Goal: Task Accomplishment & Management: Use online tool/utility

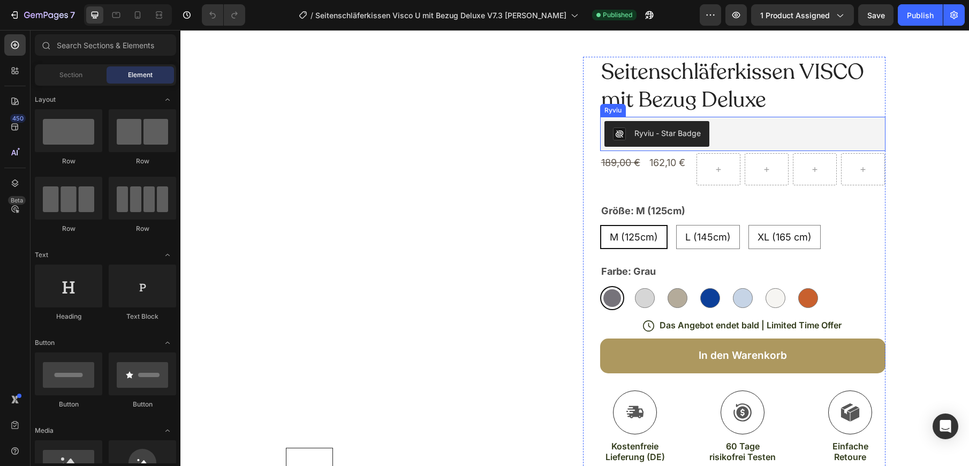
scroll to position [18, 0]
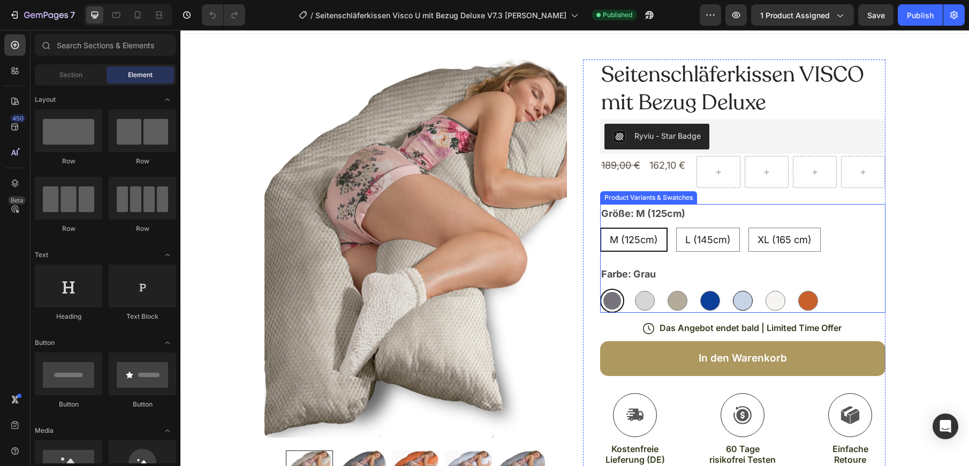
click at [743, 301] on div at bounding box center [743, 301] width 20 height 20
click at [730, 288] on input "Hellblau Hellblau" at bounding box center [730, 288] width 1 height 1
radio input "true"
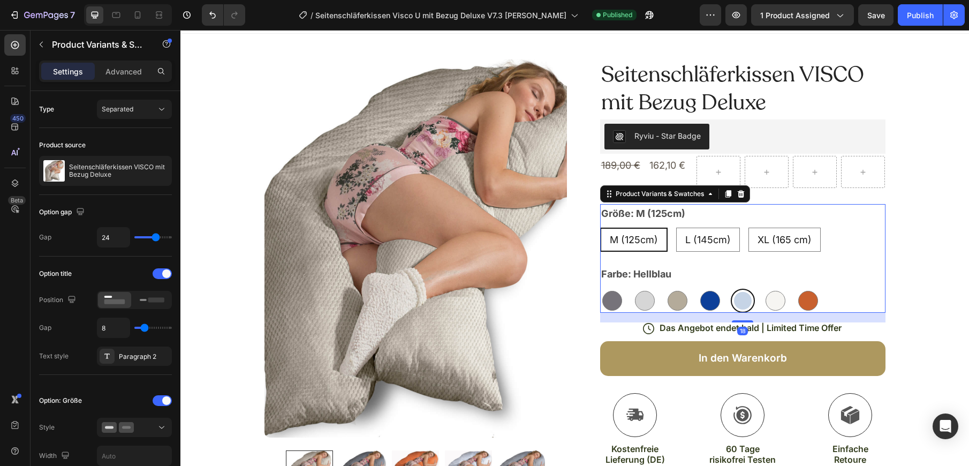
click at [743, 295] on div at bounding box center [743, 301] width 18 height 18
click at [730, 288] on input "Hellblau Hellblau" at bounding box center [730, 288] width 1 height 1
click at [743, 296] on div at bounding box center [743, 301] width 18 height 18
click at [730, 288] on input "Hellblau Hellblau" at bounding box center [730, 288] width 1 height 1
click at [743, 296] on div at bounding box center [743, 301] width 18 height 18
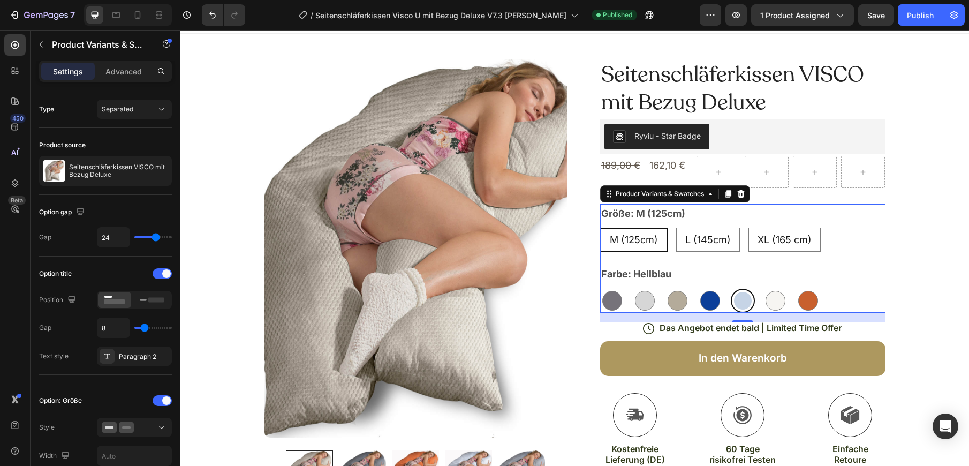
click at [730, 288] on input "Hellblau Hellblau" at bounding box center [730, 288] width 1 height 1
click at [29, 12] on icon "button" at bounding box center [46, 15] width 44 height 9
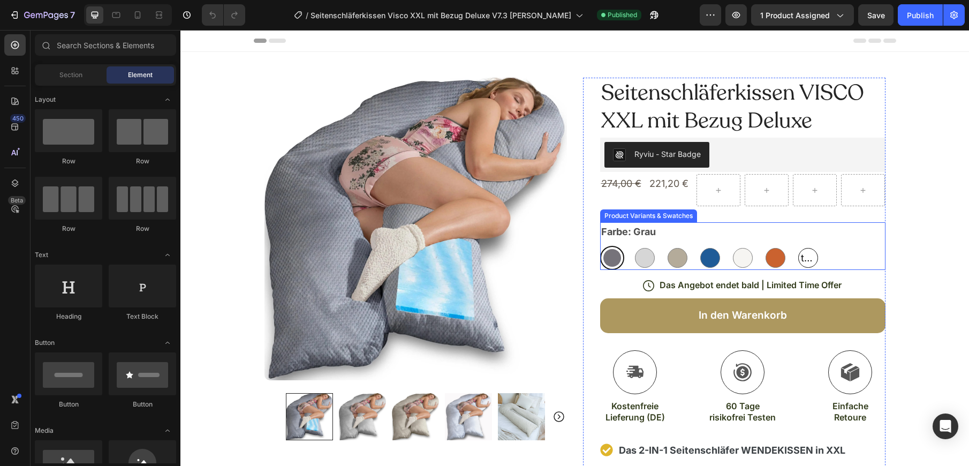
click at [811, 256] on span "taubenblau" at bounding box center [807, 257] width 19 height 17
click at [796, 246] on input "taubenblau taubenblau taubenblau" at bounding box center [795, 245] width 1 height 1
radio input "true"
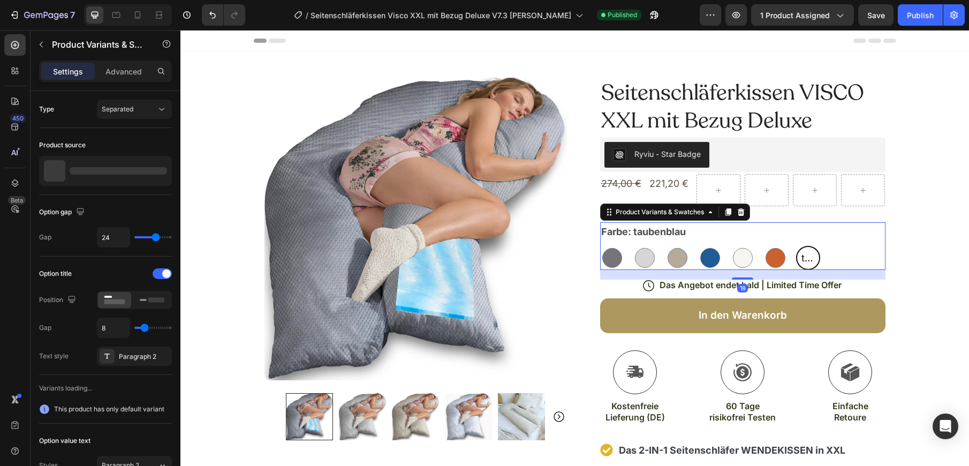
click at [811, 256] on span "taubenblau" at bounding box center [808, 257] width 18 height 17
click at [796, 246] on input "taubenblau taubenblau taubenblau" at bounding box center [795, 245] width 1 height 1
click at [811, 256] on span "taubenblau" at bounding box center [808, 257] width 18 height 17
click at [796, 246] on input "taubenblau taubenblau taubenblau" at bounding box center [795, 245] width 1 height 1
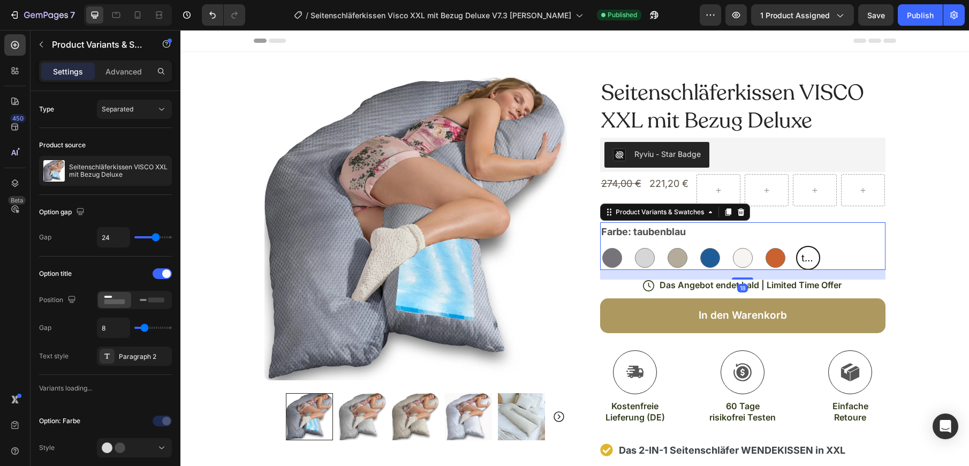
click at [811, 256] on span "taubenblau" at bounding box center [808, 257] width 18 height 17
click at [796, 246] on input "taubenblau taubenblau taubenblau" at bounding box center [795, 245] width 1 height 1
click at [811, 256] on span "taubenblau" at bounding box center [808, 257] width 18 height 17
click at [796, 246] on input "taubenblau taubenblau taubenblau" at bounding box center [795, 245] width 1 height 1
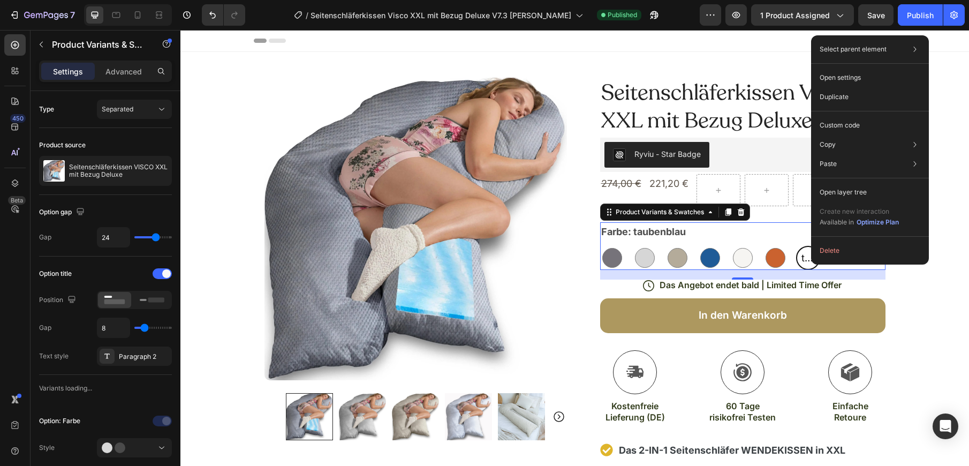
click at [811, 256] on div "Delete" at bounding box center [870, 250] width 118 height 19
click at [679, 212] on div "Product Variants & Swatches" at bounding box center [659, 212] width 93 height 10
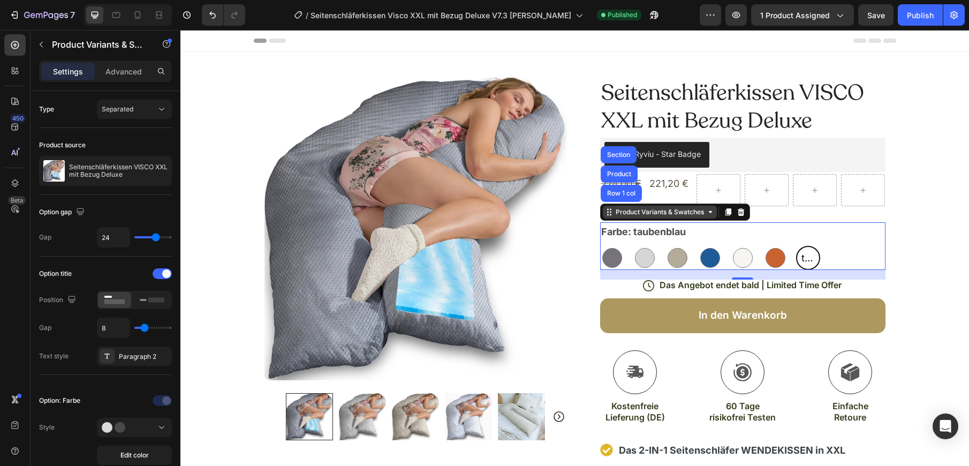
click at [625, 213] on div "Product Variants & Swatches" at bounding box center [659, 212] width 93 height 10
click at [642, 216] on div "Product Variants & Swatches" at bounding box center [659, 212] width 93 height 10
click at [806, 255] on span "taubenblau" at bounding box center [808, 257] width 18 height 17
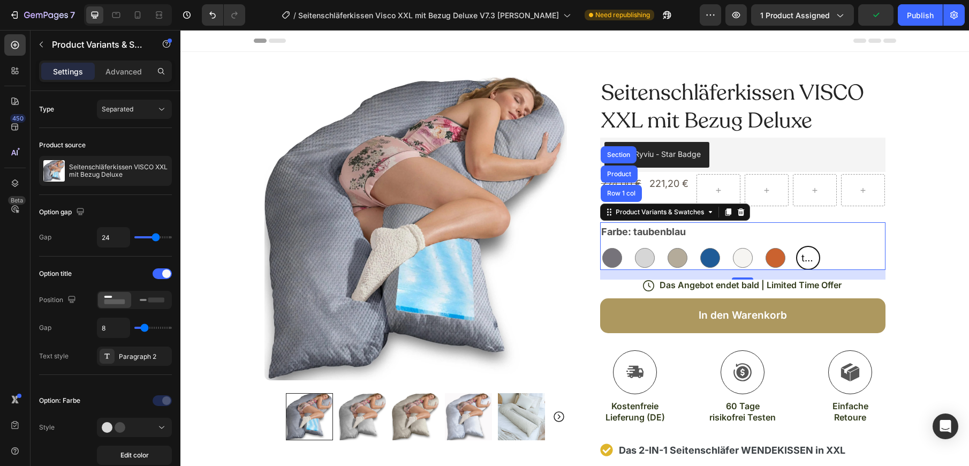
click at [796, 246] on input "taubenblau taubenblau taubenblau" at bounding box center [795, 245] width 1 height 1
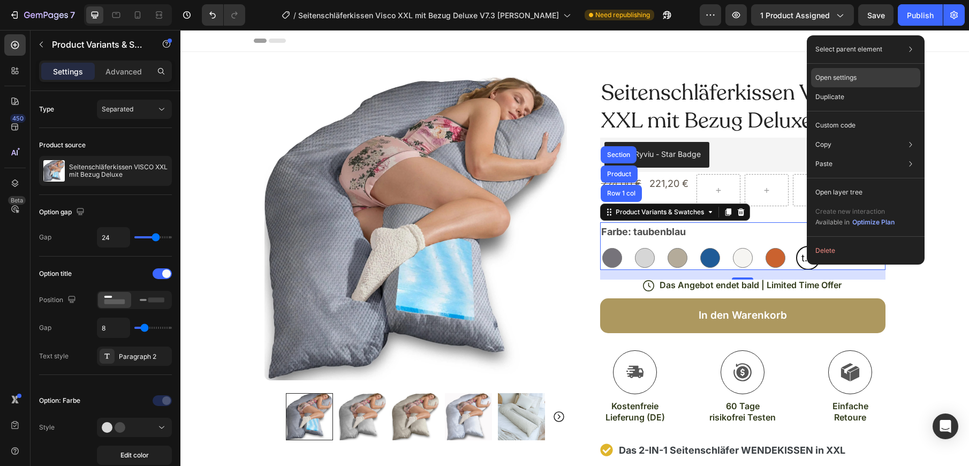
click at [852, 79] on p "Open settings" at bounding box center [835, 78] width 41 height 10
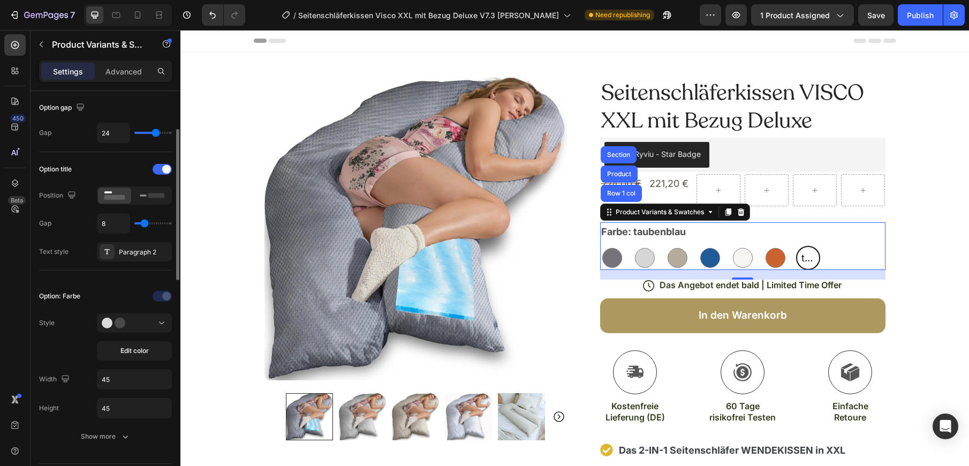
scroll to position [104, 0]
click at [135, 352] on span "Edit color" at bounding box center [134, 351] width 28 height 10
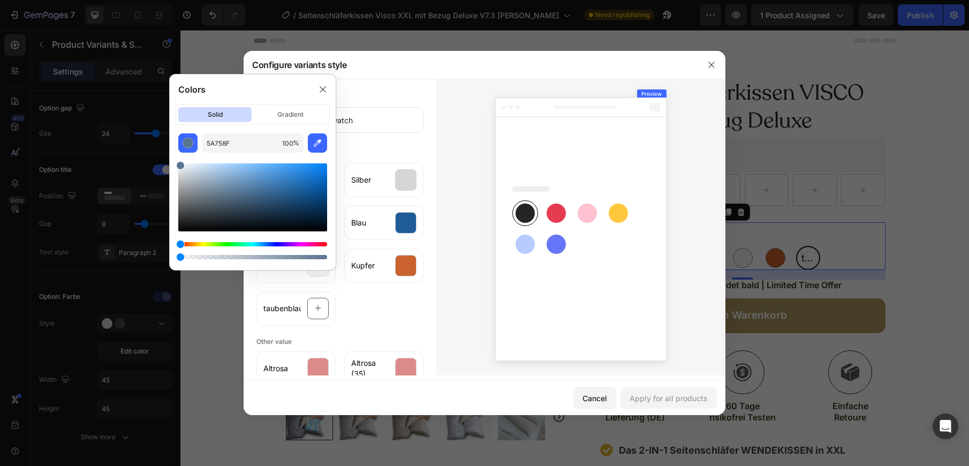
click at [234, 194] on div at bounding box center [235, 195] width 9 height 9
click at [550, 407] on div "Cancel Apply for all products" at bounding box center [484, 397] width 482 height 34
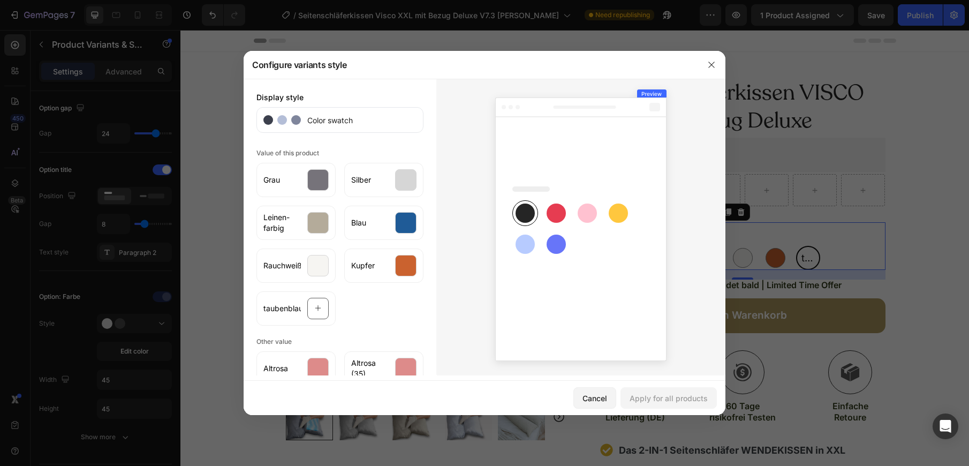
click at [525, 245] on rect at bounding box center [524, 243] width 19 height 19
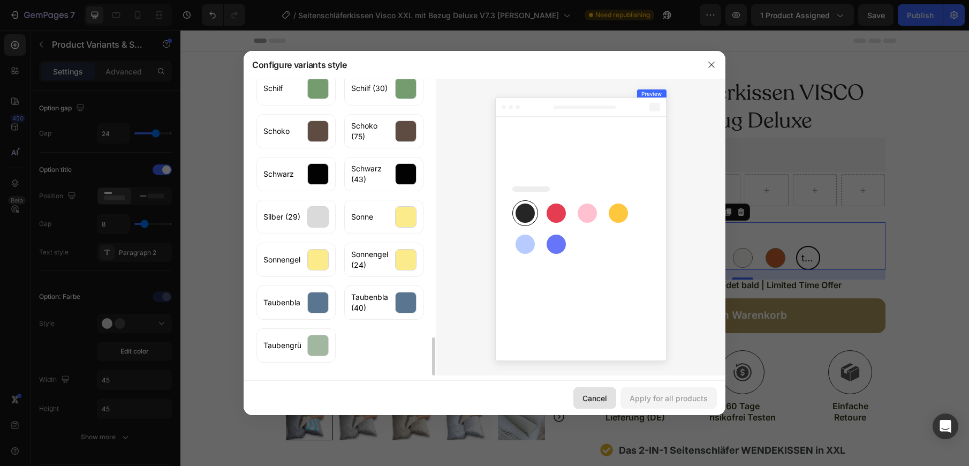
click at [594, 398] on div "Cancel" at bounding box center [594, 397] width 25 height 11
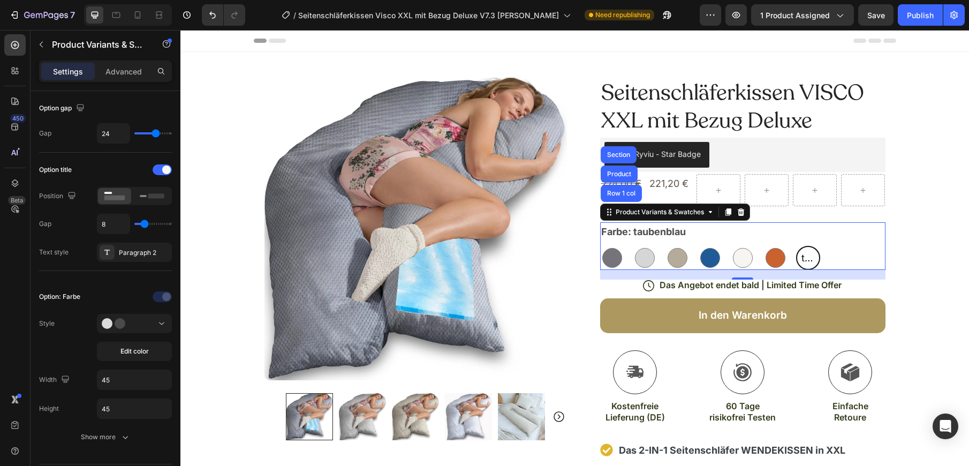
click at [812, 254] on span "taubenblau" at bounding box center [808, 257] width 18 height 17
click at [796, 246] on input "taubenblau taubenblau taubenblau" at bounding box center [795, 245] width 1 height 1
click at [812, 254] on span "taubenblau" at bounding box center [808, 257] width 18 height 17
click at [796, 246] on input "taubenblau taubenblau taubenblau" at bounding box center [795, 245] width 1 height 1
click at [626, 253] on div "Grau Grau Silber Silber Leinen-farbig Leinen-farbig Blau Blau Rauchweiß Rauchwe…" at bounding box center [742, 258] width 285 height 24
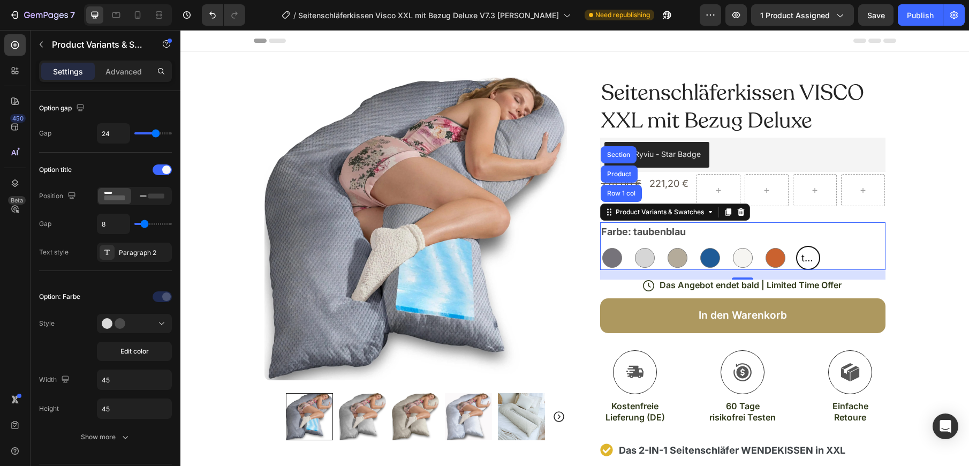
click at [797, 266] on div "taubenblau" at bounding box center [808, 258] width 24 height 24
click at [796, 246] on input "taubenblau taubenblau taubenblau" at bounding box center [795, 245] width 1 height 1
click at [797, 266] on div "taubenblau" at bounding box center [808, 258] width 24 height 24
click at [796, 246] on input "taubenblau taubenblau taubenblau" at bounding box center [795, 245] width 1 height 1
click at [741, 277] on div at bounding box center [742, 278] width 21 height 2
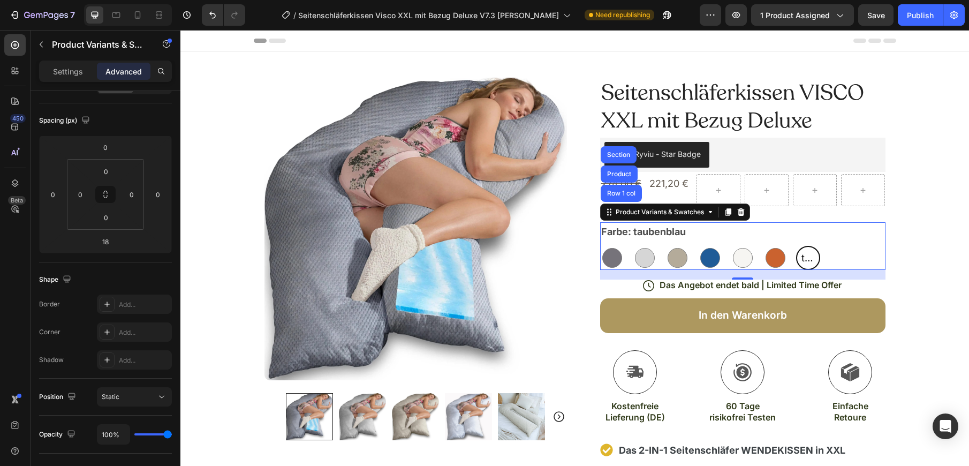
click at [803, 256] on span "taubenblau" at bounding box center [808, 257] width 18 height 17
click at [796, 246] on input "taubenblau taubenblau taubenblau" at bounding box center [795, 245] width 1 height 1
click at [711, 210] on icon at bounding box center [710, 212] width 9 height 9
click at [711, 213] on icon at bounding box center [710, 212] width 9 height 9
click at [72, 72] on p "Settings" at bounding box center [68, 71] width 30 height 11
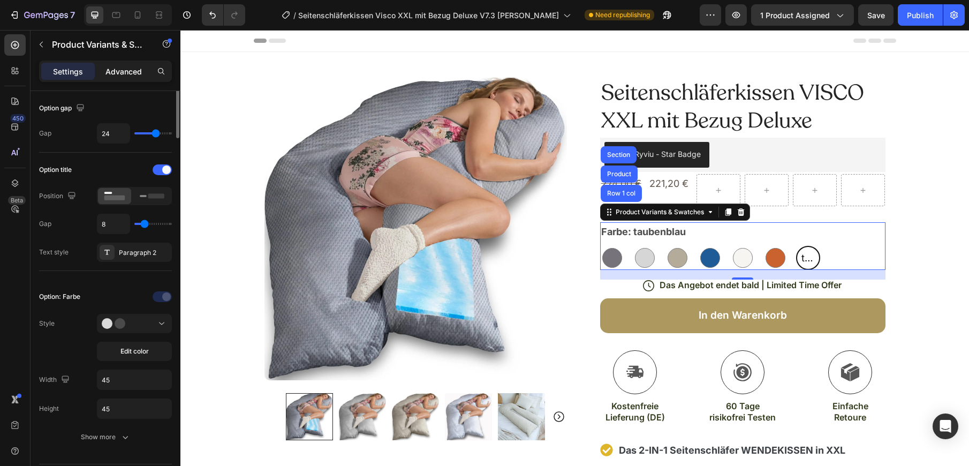
click at [121, 71] on p "Advanced" at bounding box center [123, 71] width 36 height 11
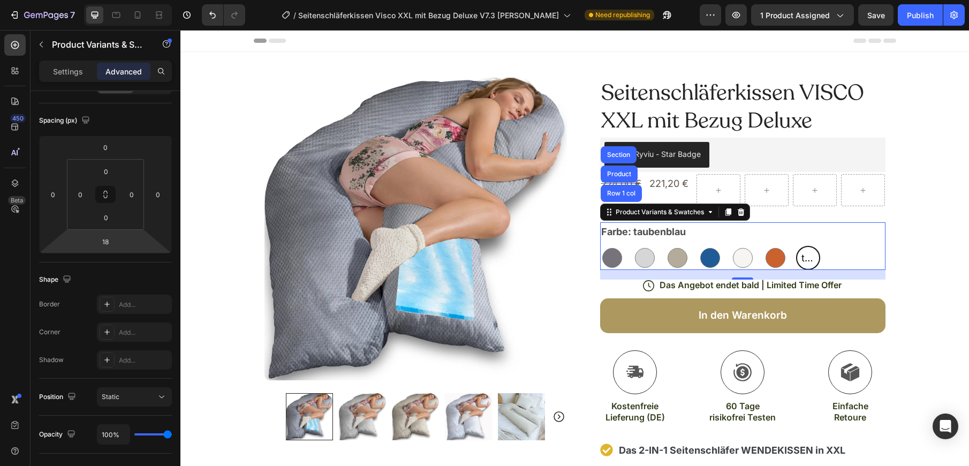
click at [811, 257] on span "taubenblau" at bounding box center [808, 257] width 18 height 17
click at [796, 246] on input "taubenblau taubenblau taubenblau" at bounding box center [795, 245] width 1 height 1
click at [811, 257] on span "taubenblau" at bounding box center [808, 257] width 18 height 17
click at [796, 246] on input "taubenblau taubenblau taubenblau" at bounding box center [795, 245] width 1 height 1
click at [811, 257] on span "taubenblau" at bounding box center [808, 257] width 18 height 17
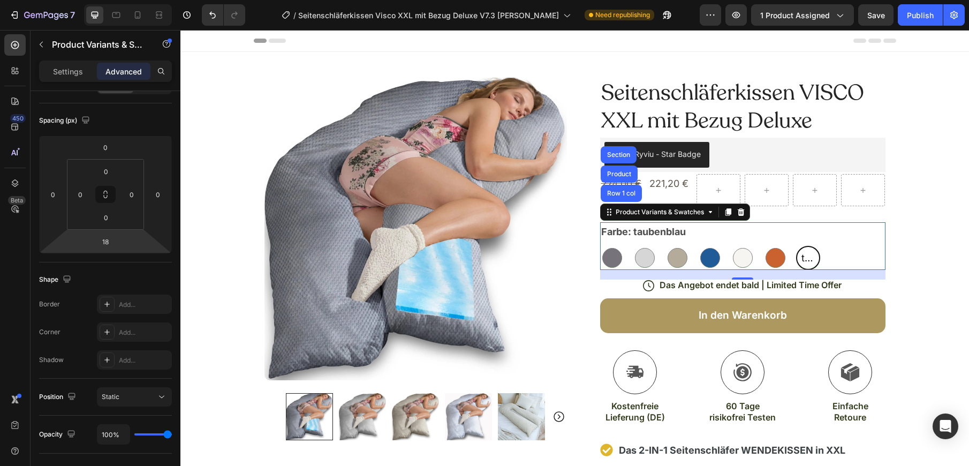
click at [796, 246] on input "taubenblau taubenblau taubenblau" at bounding box center [795, 245] width 1 height 1
click at [844, 246] on div "Grau Grau Silber Silber Leinen-farbig Leinen-farbig Blau Blau Rauchweiß Rauchwe…" at bounding box center [742, 258] width 285 height 24
click at [710, 210] on icon at bounding box center [710, 212] width 9 height 9
click at [706, 212] on icon at bounding box center [710, 212] width 9 height 9
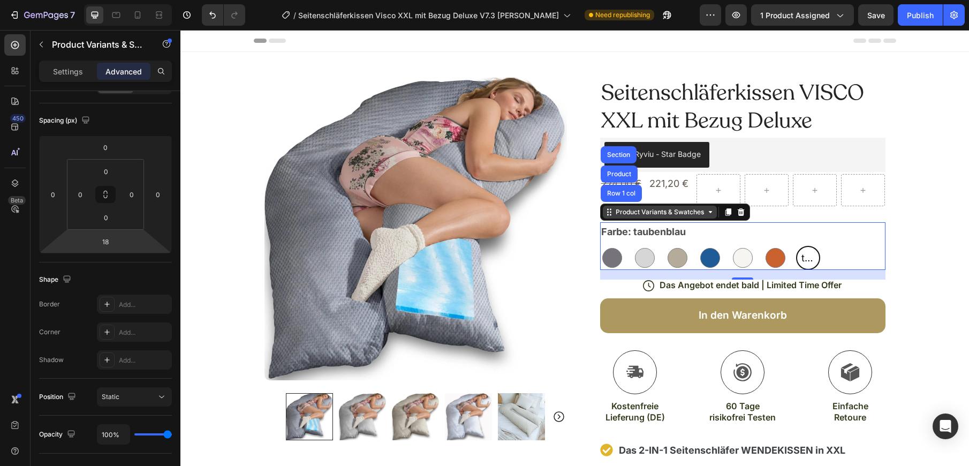
click at [612, 216] on div "Product Variants & Swatches" at bounding box center [660, 211] width 114 height 13
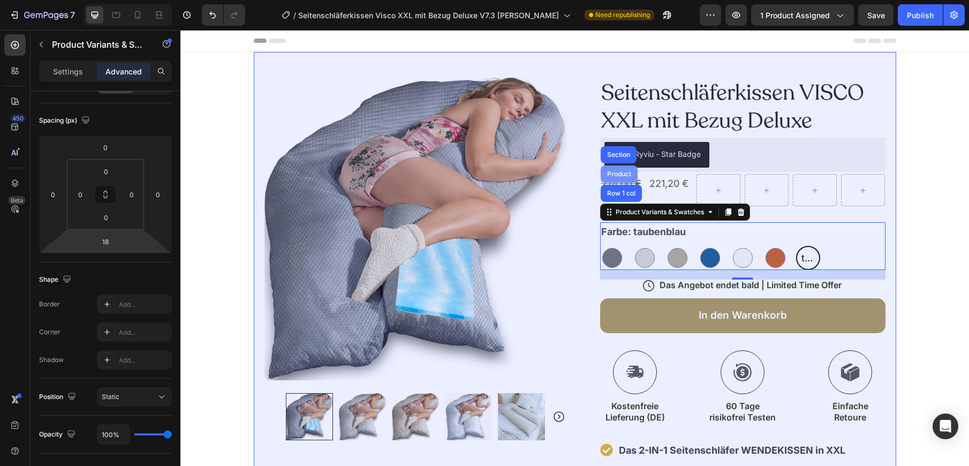
click at [622, 172] on div "Product" at bounding box center [619, 174] width 28 height 6
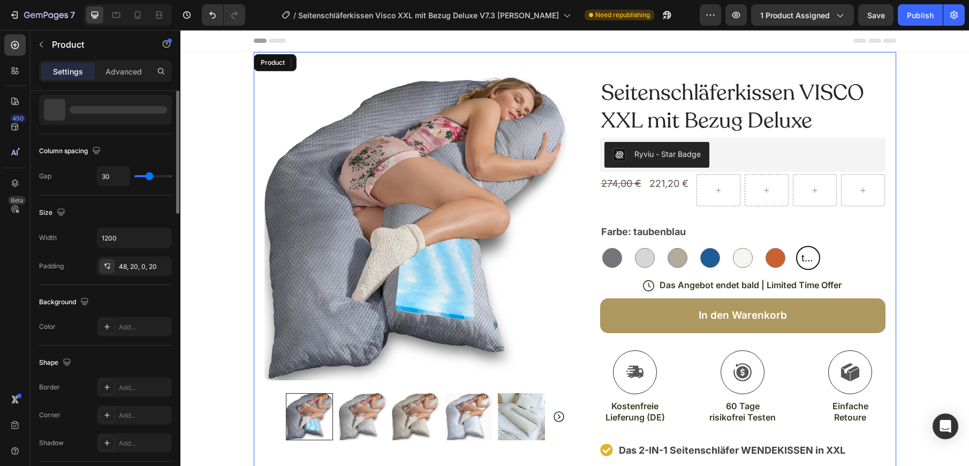
click at [118, 49] on div "Horizontal" at bounding box center [123, 36] width 65 height 25
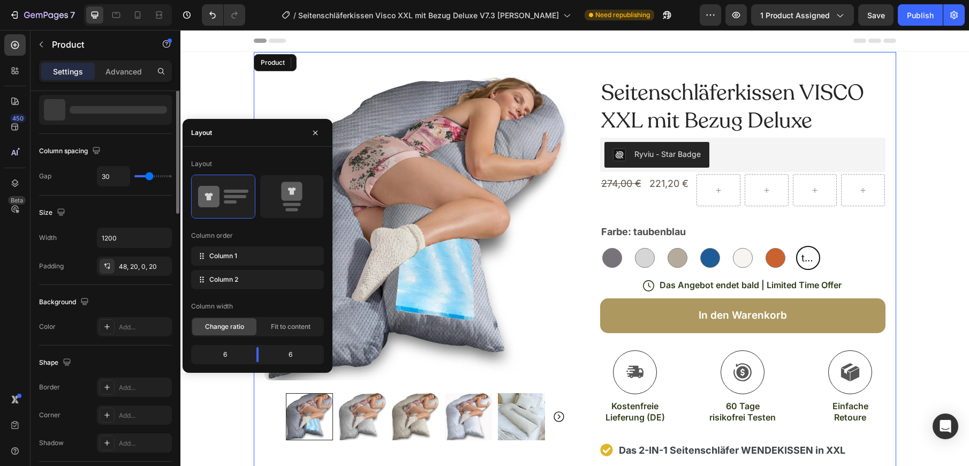
click at [117, 49] on div "Horizontal" at bounding box center [123, 36] width 65 height 25
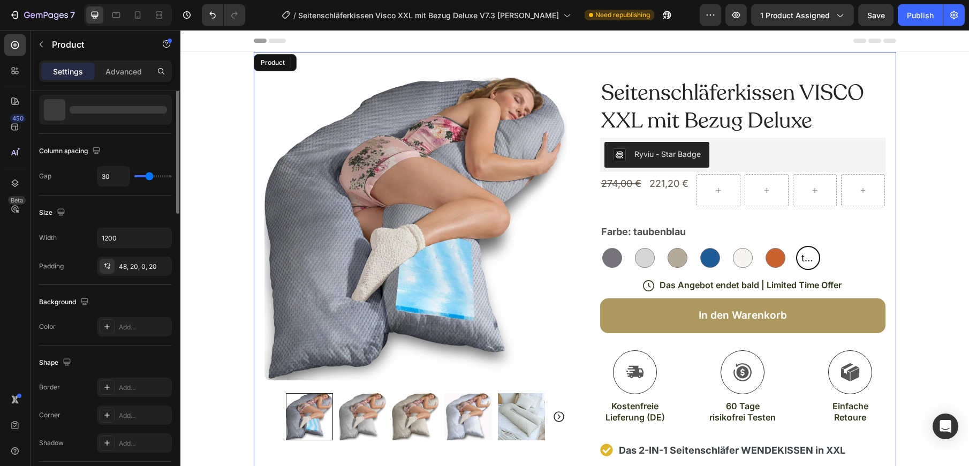
click at [107, 113] on div at bounding box center [118, 109] width 97 height 7
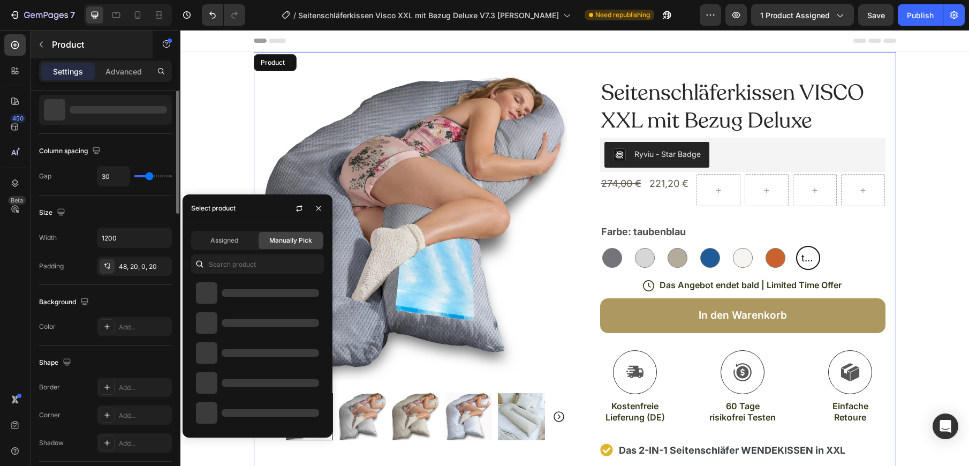
click at [42, 47] on icon "button" at bounding box center [41, 44] width 9 height 9
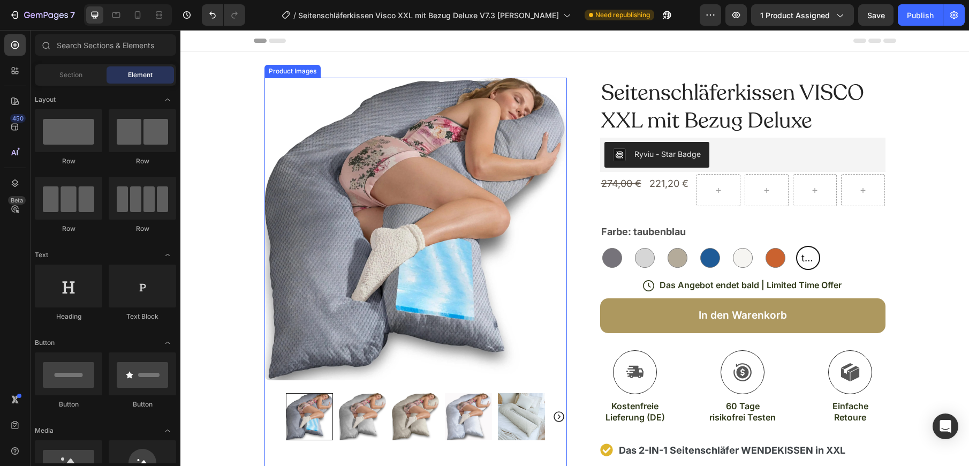
click at [394, 161] on img at bounding box center [415, 229] width 302 height 302
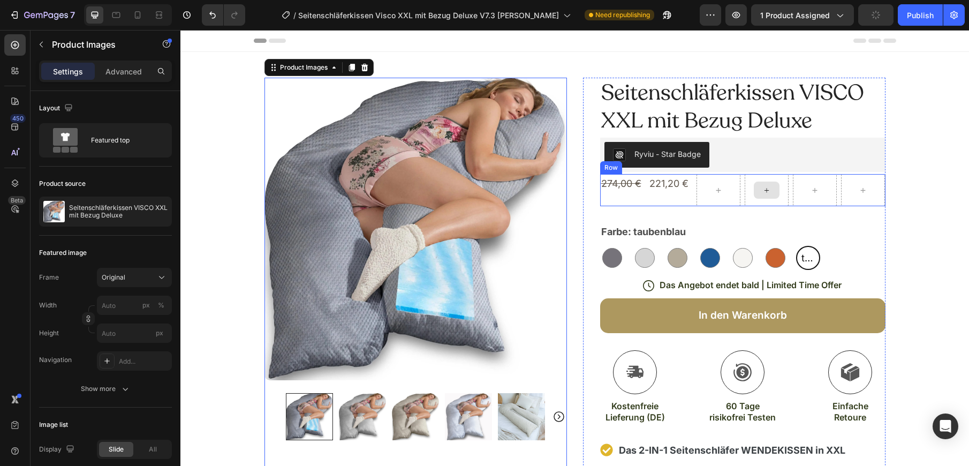
scroll to position [0, 0]
click at [812, 183] on div at bounding box center [815, 189] width 26 height 17
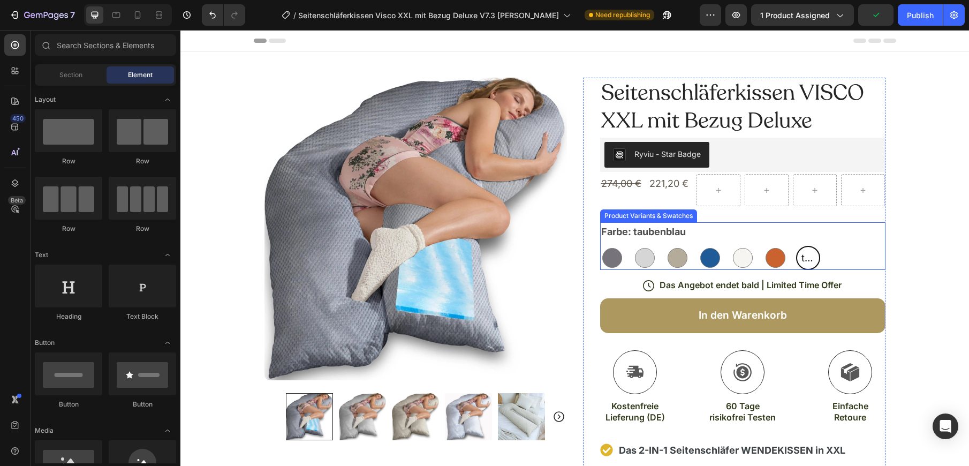
click at [805, 256] on span "taubenblau" at bounding box center [808, 257] width 18 height 17
click at [796, 246] on input "taubenblau taubenblau taubenblau" at bounding box center [795, 245] width 1 height 1
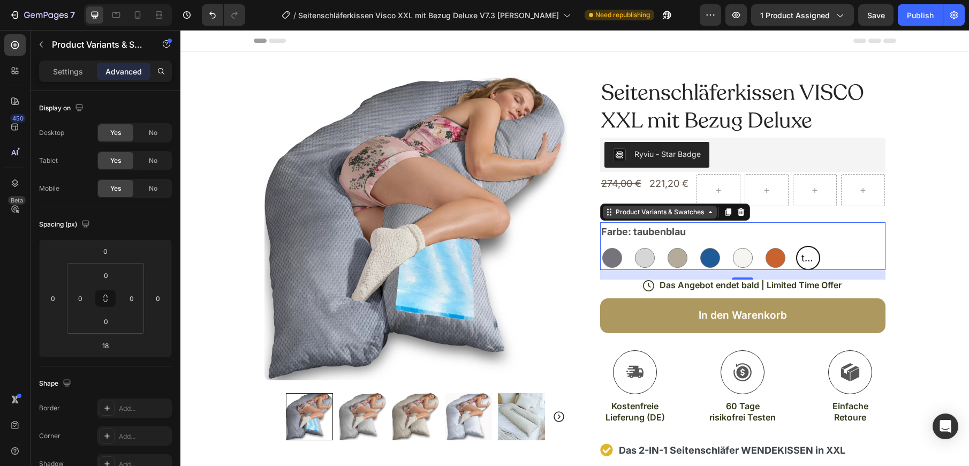
click at [698, 213] on div "Product Variants & Swatches" at bounding box center [659, 212] width 93 height 10
click at [770, 260] on div at bounding box center [775, 258] width 20 height 20
click at [763, 246] on input "Kupfer Kupfer" at bounding box center [763, 245] width 1 height 1
radio input "true"
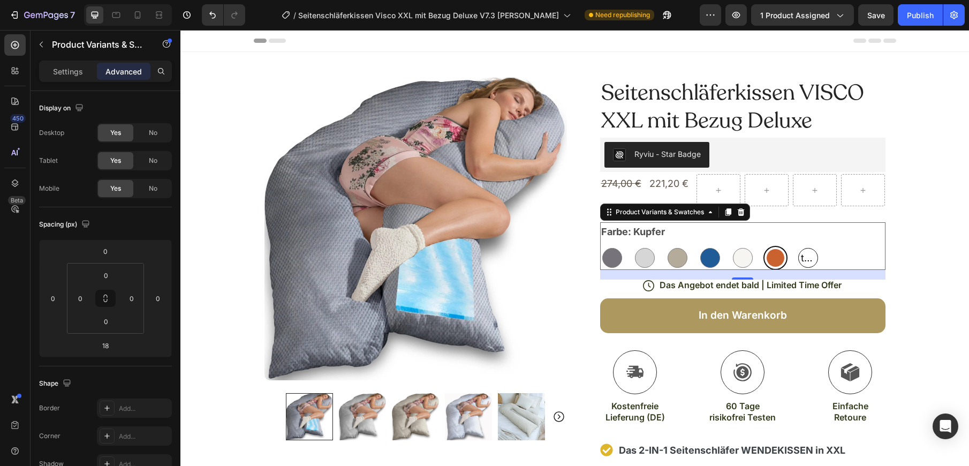
click at [799, 258] on span "taubenblau" at bounding box center [807, 257] width 19 height 17
click at [796, 246] on input "taubenblau taubenblau taubenblau" at bounding box center [795, 245] width 1 height 1
radio input "true"
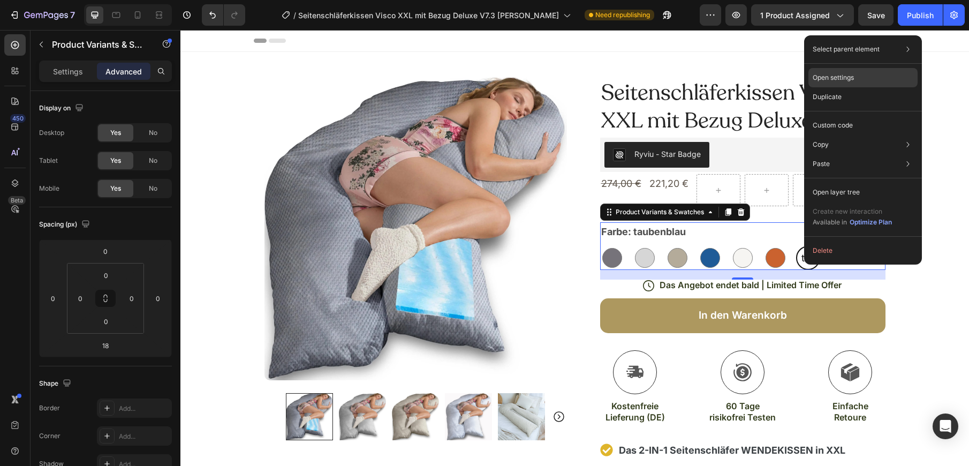
click at [835, 80] on p "Open settings" at bounding box center [832, 78] width 41 height 10
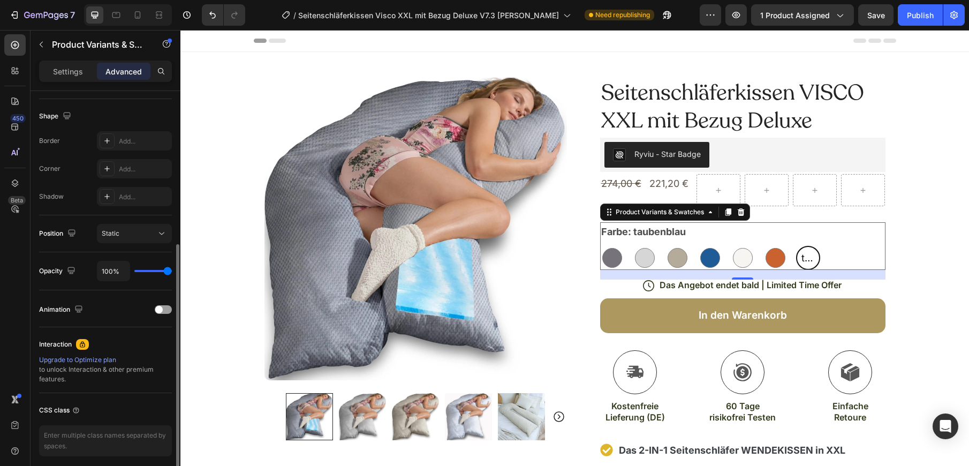
scroll to position [268, 0]
click at [620, 254] on div at bounding box center [612, 258] width 20 height 20
click at [600, 246] on input "Grau Grau" at bounding box center [599, 245] width 1 height 1
radio input "true"
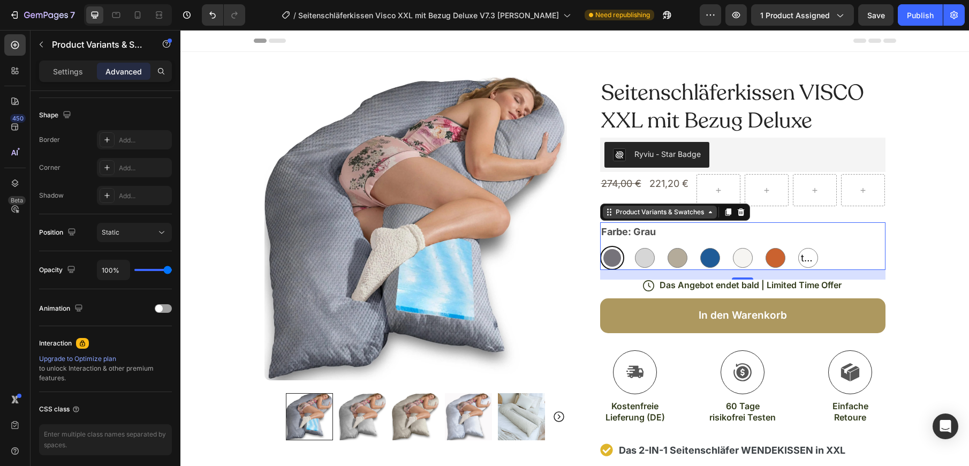
click at [684, 216] on div "Product Variants & Swatches" at bounding box center [659, 212] width 93 height 10
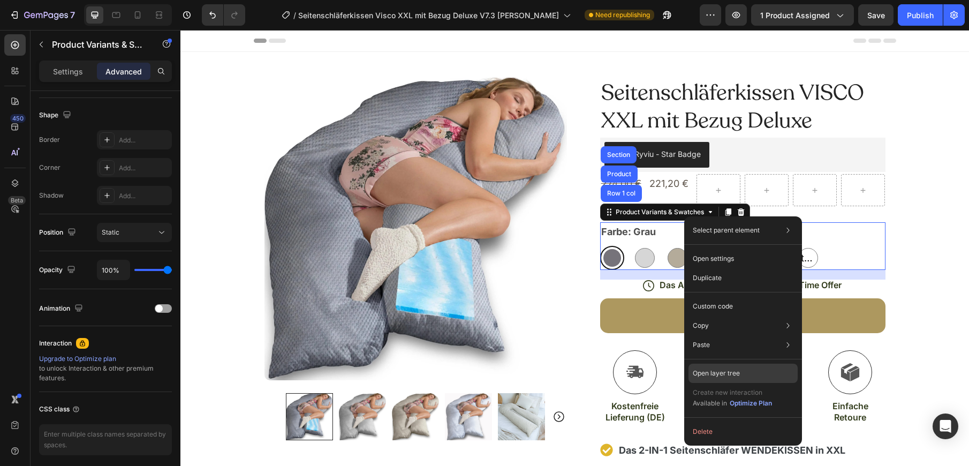
click at [728, 377] on p "Open layer tree" at bounding box center [715, 373] width 47 height 10
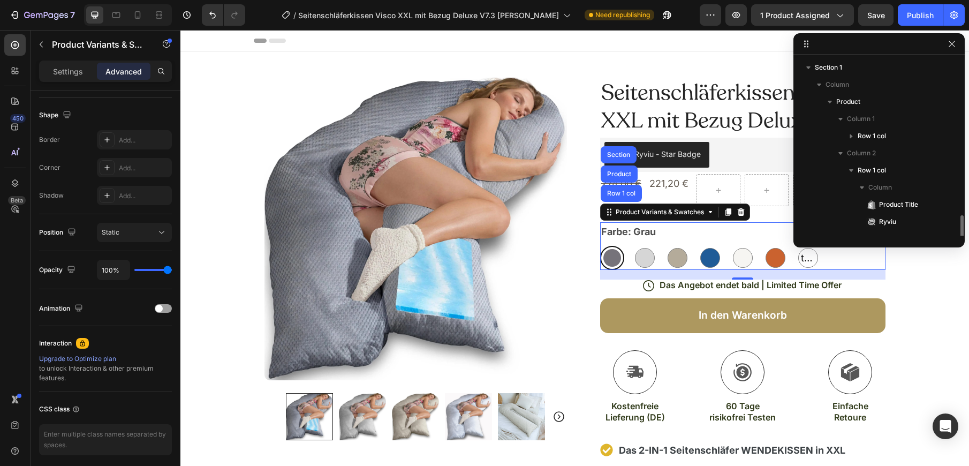
scroll to position [117, 0]
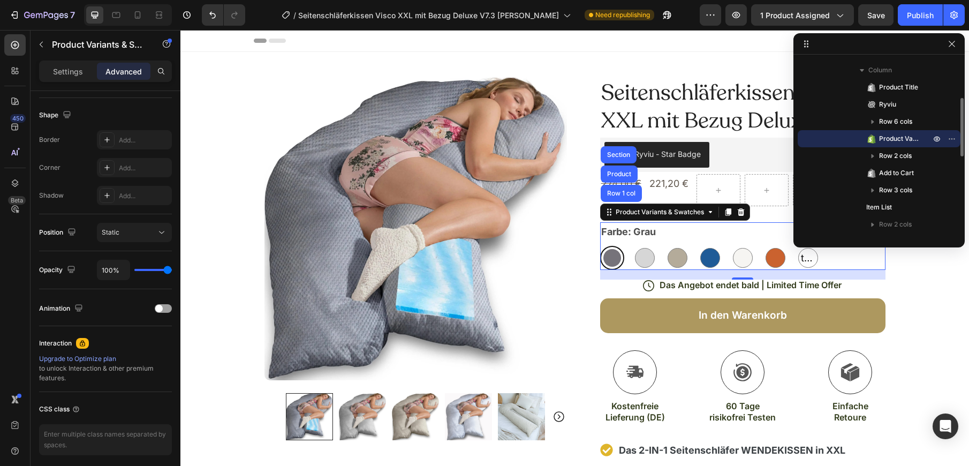
click at [900, 139] on span "Product Variants & Swatches" at bounding box center [899, 138] width 41 height 11
click at [950, 139] on icon "button" at bounding box center [951, 138] width 9 height 9
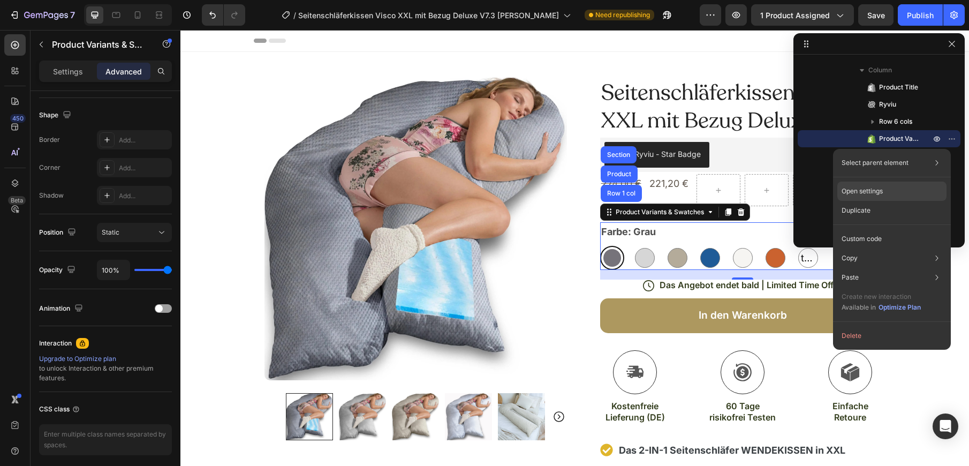
click at [889, 193] on div "Open settings" at bounding box center [891, 190] width 109 height 19
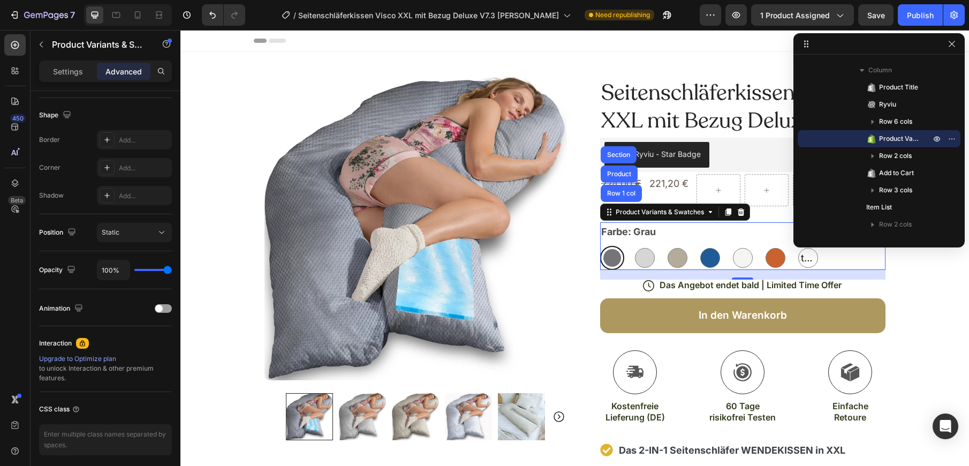
click at [697, 17] on div "/ Seitenschläferkissen Visco XXL mit Bezug Deluxe V7.3 SCHMERZ&KORP Need republ…" at bounding box center [477, 14] width 446 height 21
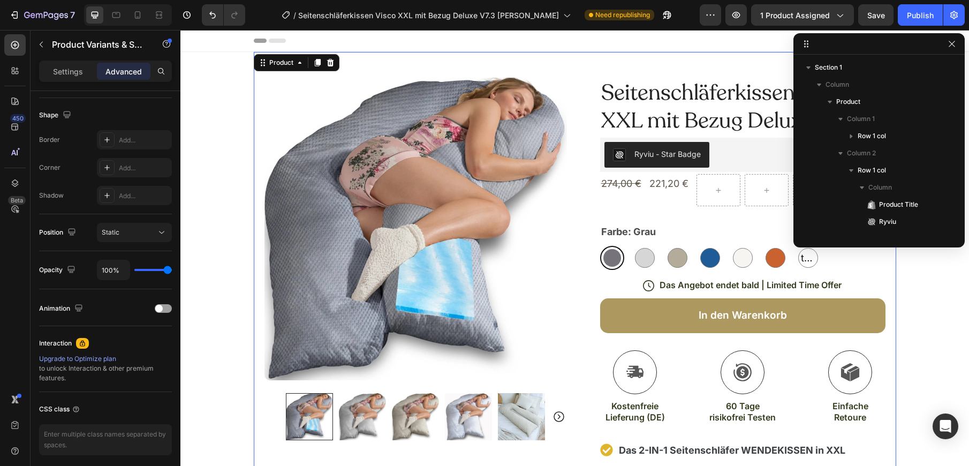
scroll to position [0, 0]
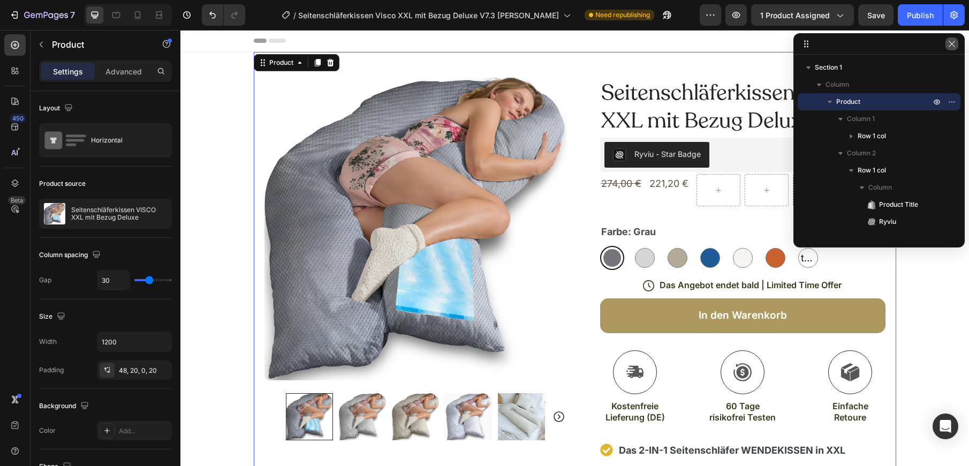
click at [951, 47] on icon "button" at bounding box center [951, 44] width 9 height 9
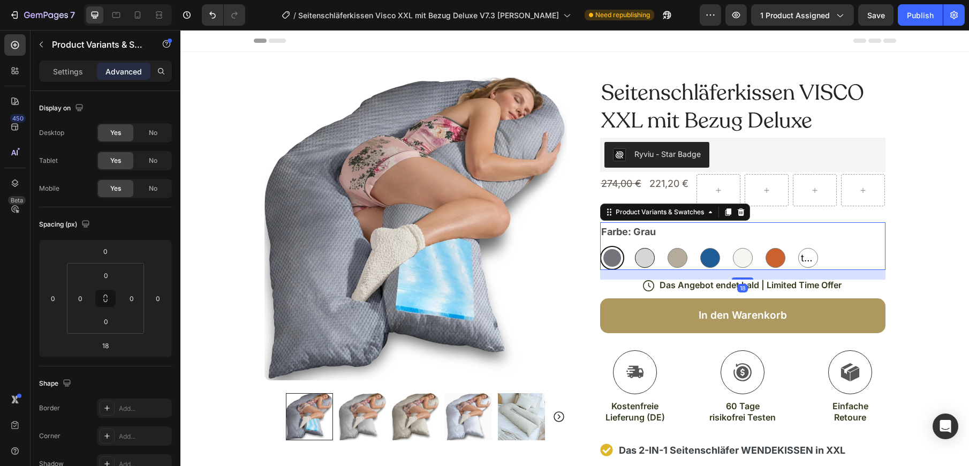
click at [643, 252] on div at bounding box center [645, 258] width 20 height 20
click at [633, 246] on input "Silber Silber" at bounding box center [632, 245] width 1 height 1
radio input "true"
click at [673, 255] on div at bounding box center [677, 258] width 20 height 20
click at [665, 246] on input "Leinen-farbig Leinen-farbig" at bounding box center [665, 245] width 1 height 1
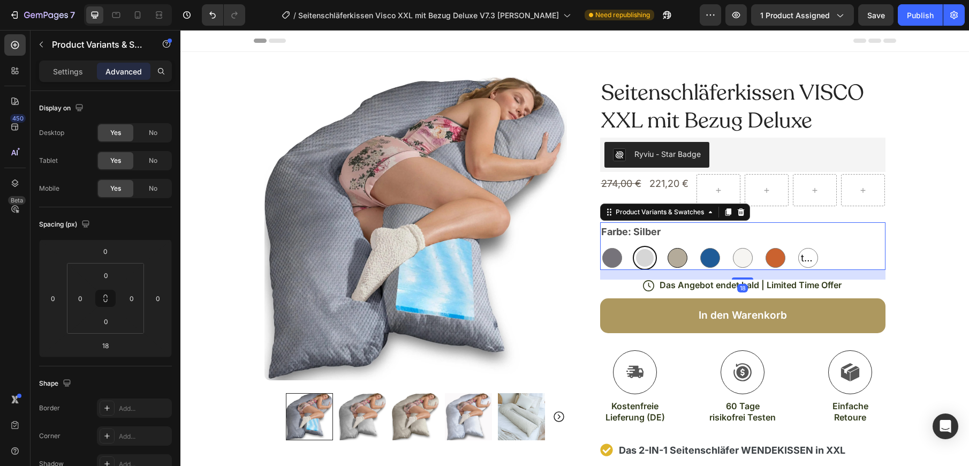
radio input "true"
click at [709, 248] on div at bounding box center [710, 258] width 20 height 20
click at [698, 246] on input "Blau Blau" at bounding box center [697, 245] width 1 height 1
radio input "true"
click at [713, 248] on div at bounding box center [710, 258] width 24 height 24
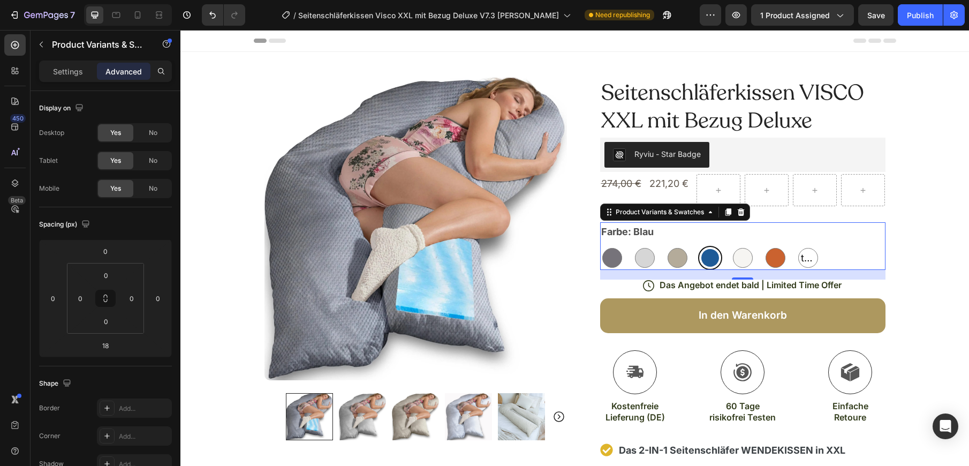
click at [698, 246] on input "Blau Blau" at bounding box center [697, 245] width 1 height 1
click at [743, 257] on div at bounding box center [743, 258] width 20 height 20
click at [730, 246] on input "Rauchweiß Rauchweiß" at bounding box center [730, 245] width 1 height 1
radio input "true"
click at [607, 216] on icon at bounding box center [609, 212] width 9 height 9
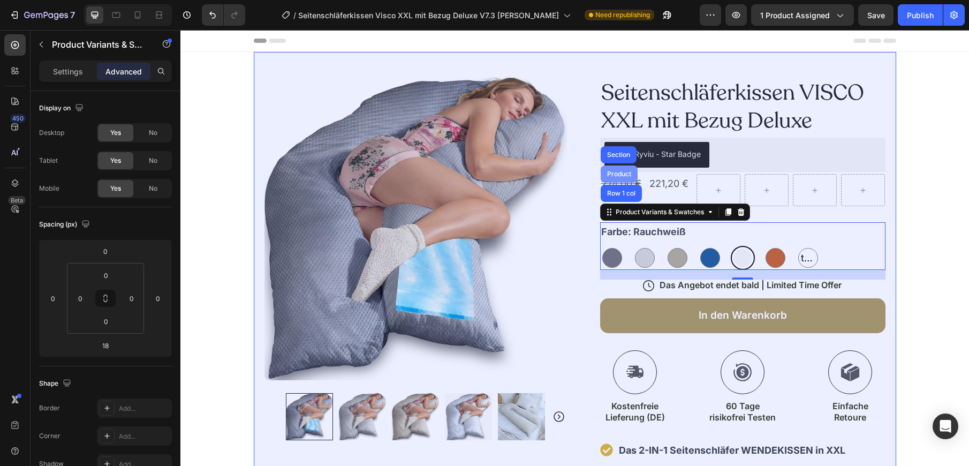
click at [618, 173] on div "Product" at bounding box center [619, 174] width 28 height 6
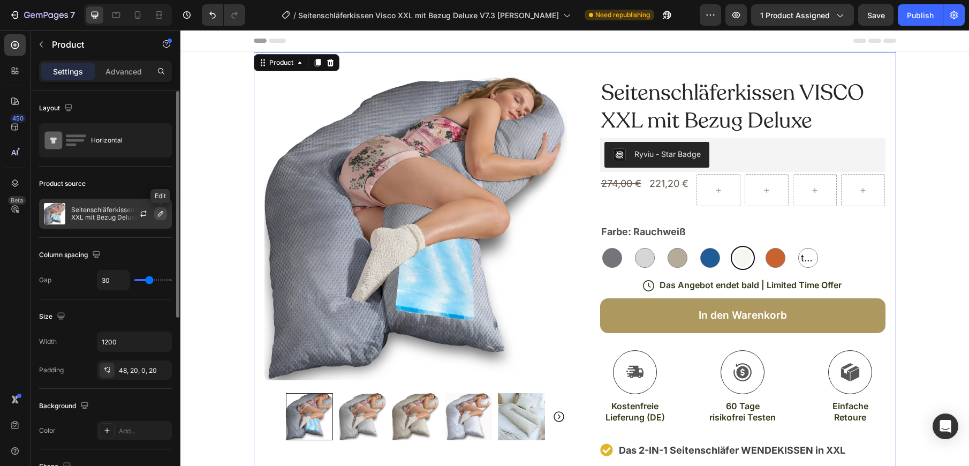
click at [163, 214] on icon "button" at bounding box center [160, 213] width 9 height 9
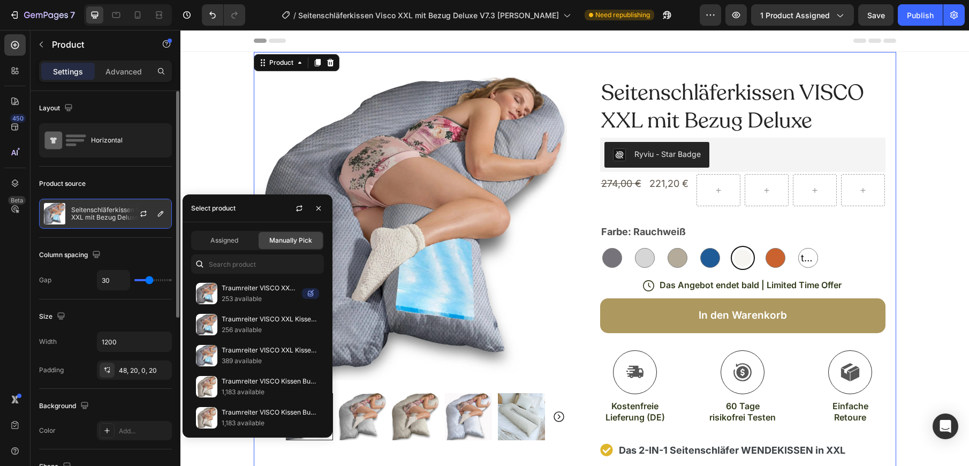
click at [112, 213] on p "Seitenschläferkissen VISCO XXL mit Bezug Deluxe" at bounding box center [119, 213] width 96 height 15
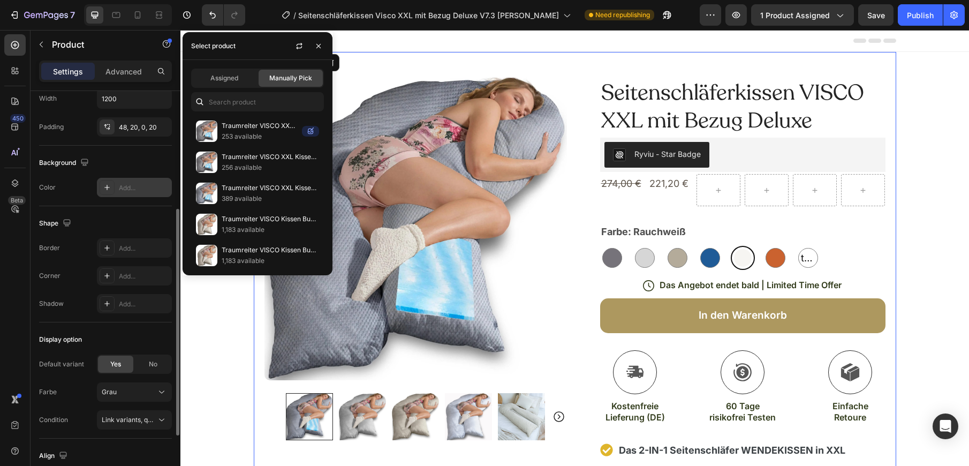
scroll to position [318, 0]
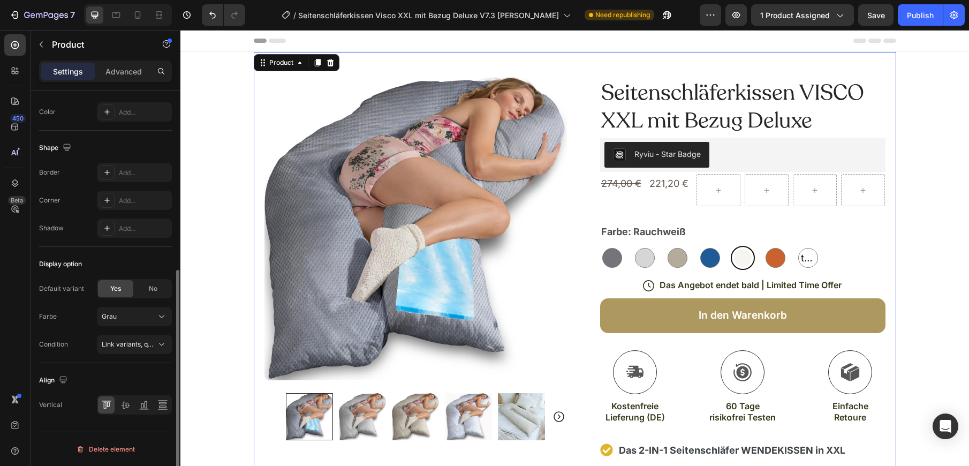
click at [100, 257] on div "Display option" at bounding box center [105, 263] width 133 height 17
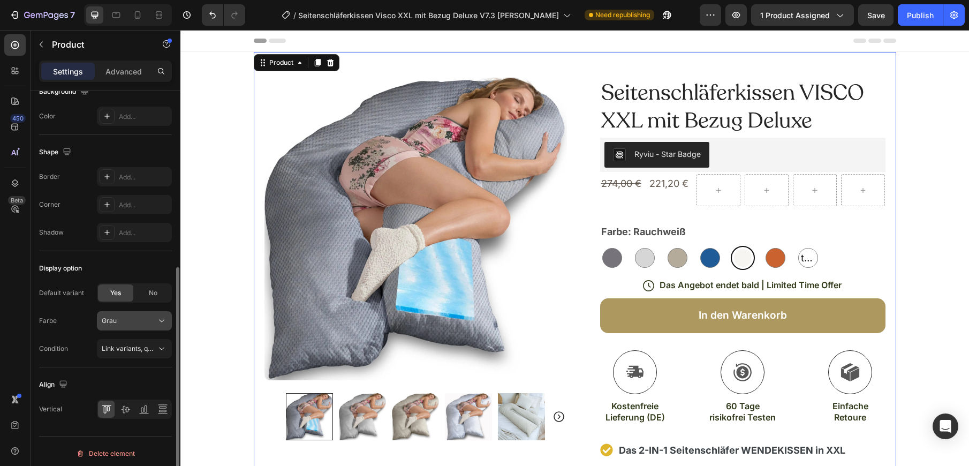
click at [157, 322] on icon at bounding box center [161, 320] width 11 height 11
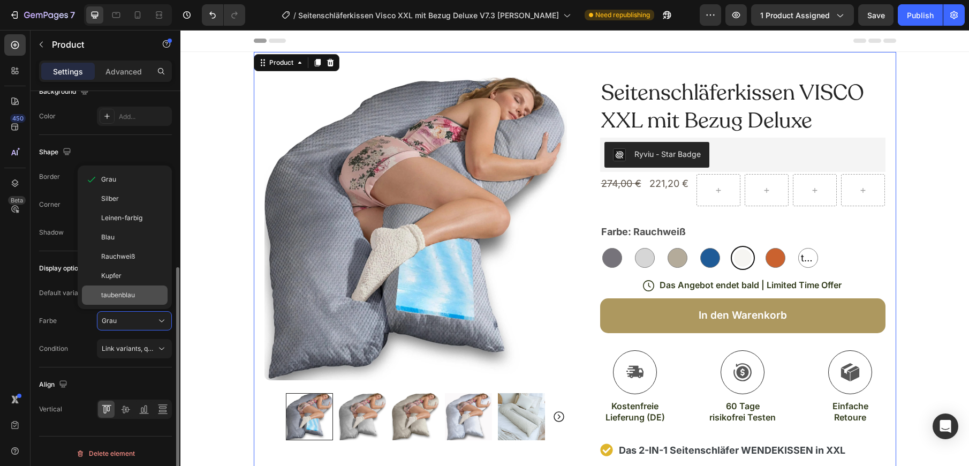
click at [138, 297] on div "taubenblau" at bounding box center [132, 295] width 62 height 10
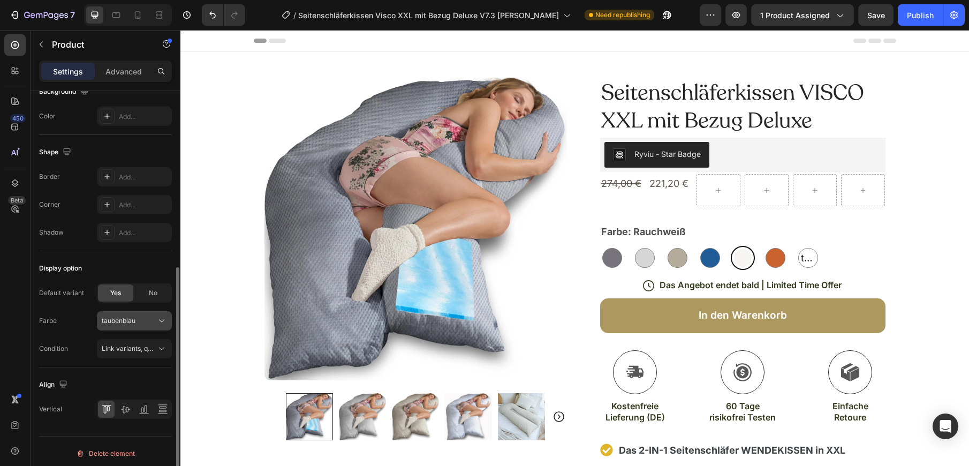
click at [145, 318] on div "taubenblau" at bounding box center [128, 321] width 52 height 10
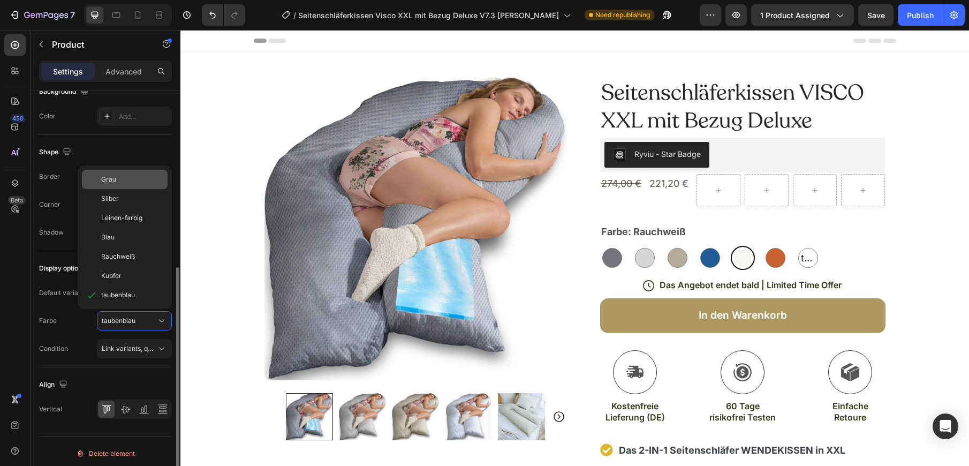
click at [124, 172] on div "Grau" at bounding box center [125, 179] width 86 height 19
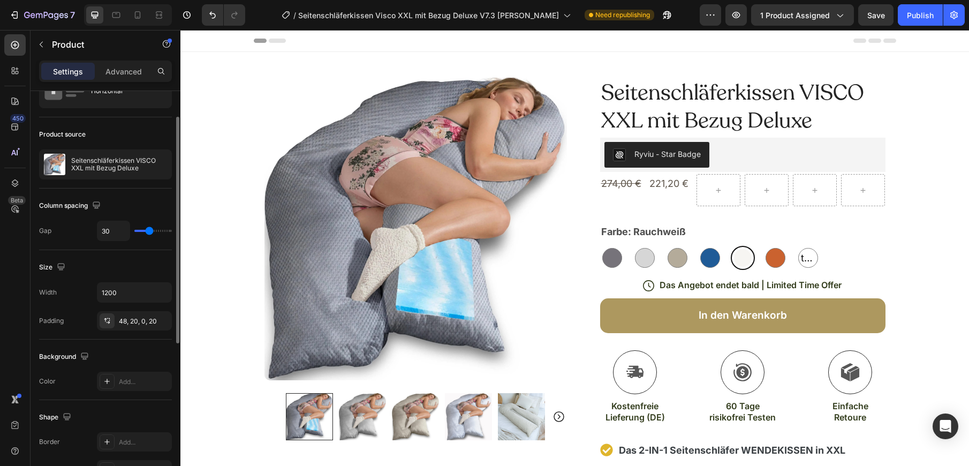
scroll to position [47, 0]
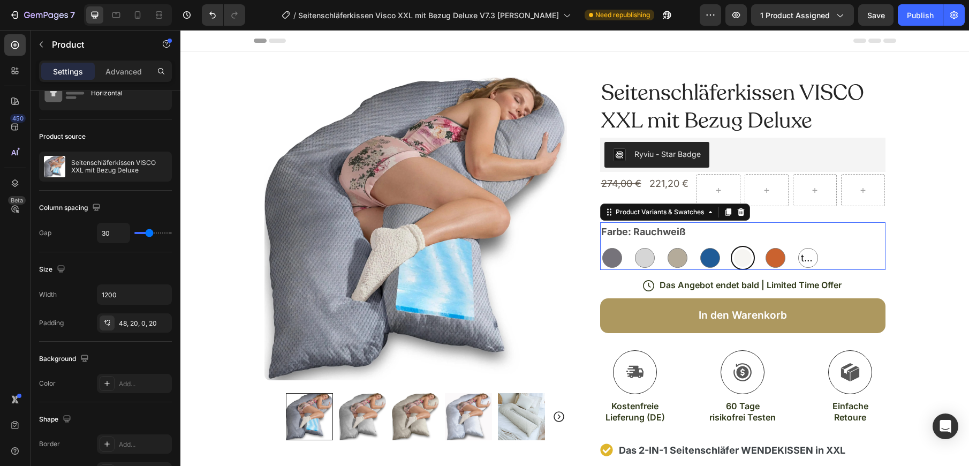
click at [817, 238] on div "Farbe: Rauchweiß Grau Grau Silber Silber Leinen-farbig Leinen-farbig Blau Blau …" at bounding box center [742, 246] width 285 height 48
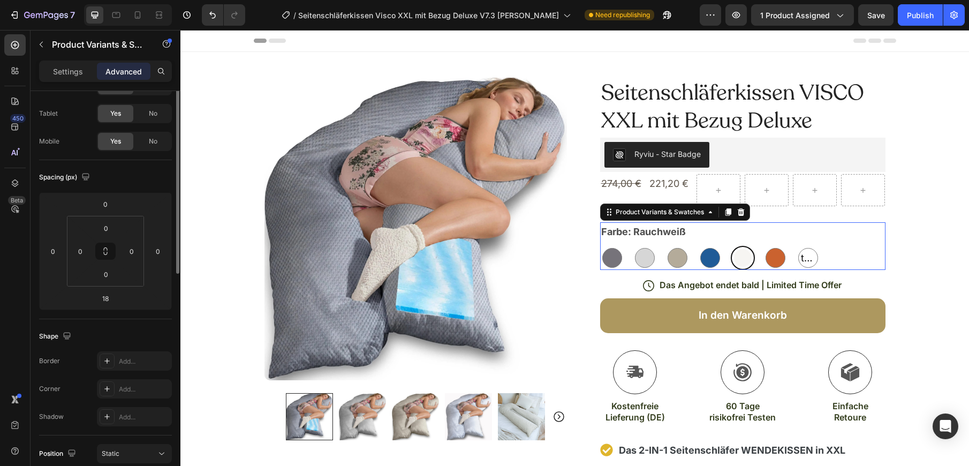
scroll to position [0, 0]
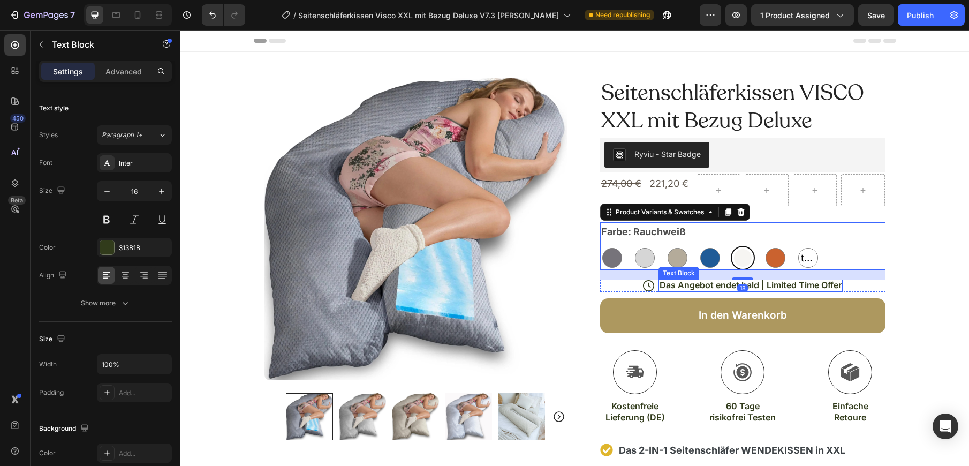
click at [738, 279] on p "Das Angebot endet bald | Limited Time Offer" at bounding box center [750, 284] width 182 height 11
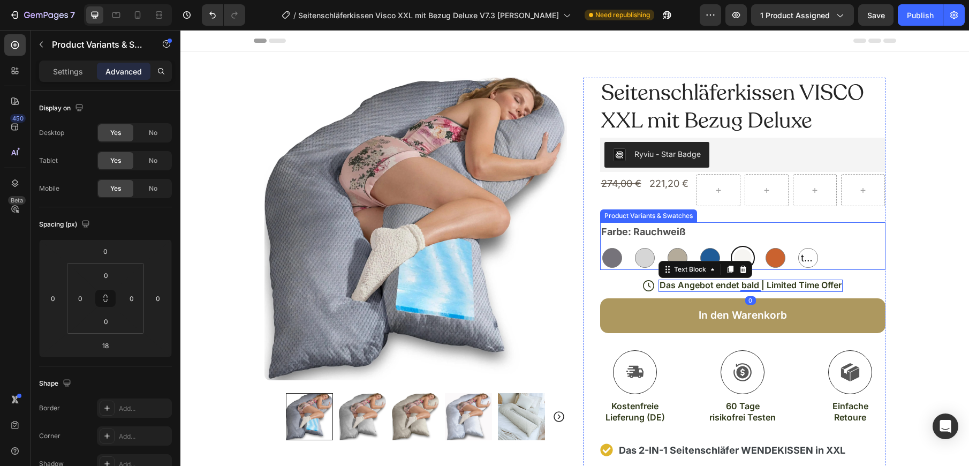
click at [835, 260] on div "Grau Grau Silber Silber Leinen-farbig Leinen-farbig Blau Blau Rauchweiß Rauchwe…" at bounding box center [742, 258] width 285 height 24
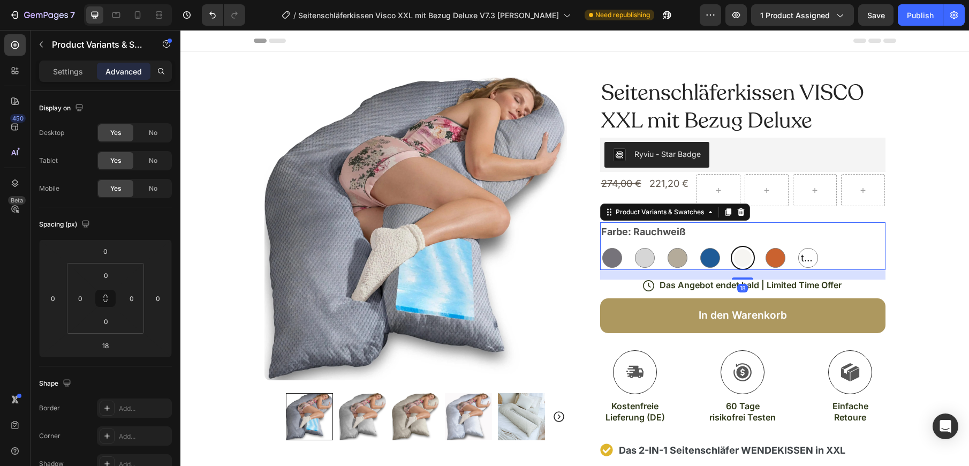
click at [743, 275] on div "18" at bounding box center [742, 275] width 285 height 10
click at [804, 257] on span "taubenblau" at bounding box center [807, 257] width 19 height 17
click at [796, 246] on input "taubenblau taubenblau taubenblau" at bounding box center [795, 245] width 1 height 1
radio input "true"
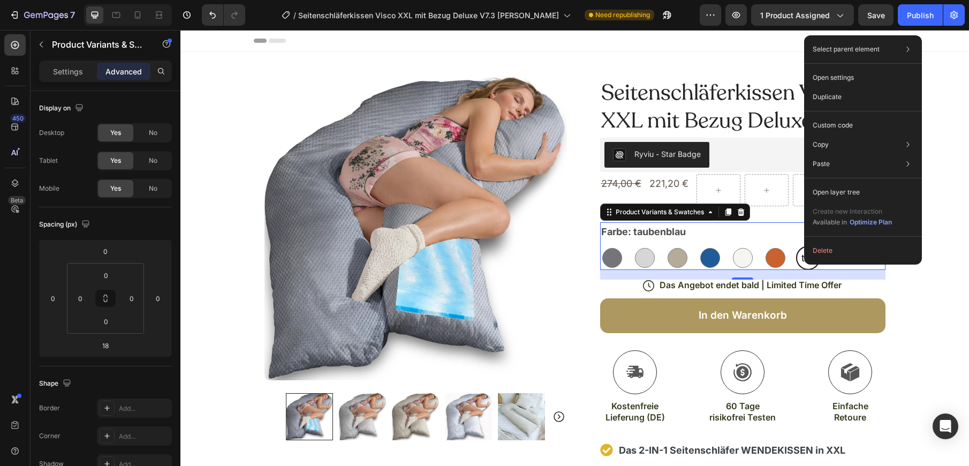
click at [804, 257] on div "Delete" at bounding box center [863, 250] width 118 height 19
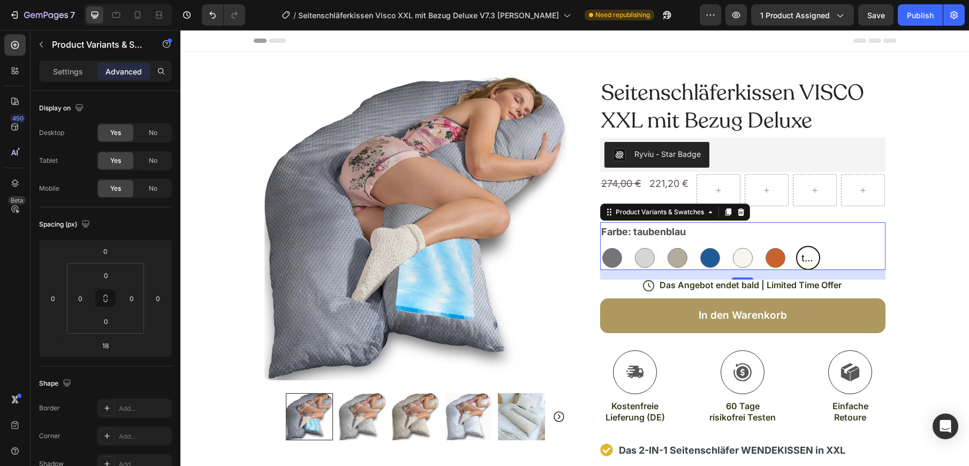
click at [810, 256] on span "taubenblau" at bounding box center [808, 257] width 18 height 17
click at [796, 246] on input "taubenblau taubenblau taubenblau" at bounding box center [795, 245] width 1 height 1
click at [810, 256] on span "taubenblau" at bounding box center [808, 257] width 18 height 17
click at [796, 246] on input "taubenblau taubenblau taubenblau" at bounding box center [795, 245] width 1 height 1
click at [810, 256] on span "taubenblau" at bounding box center [808, 257] width 18 height 17
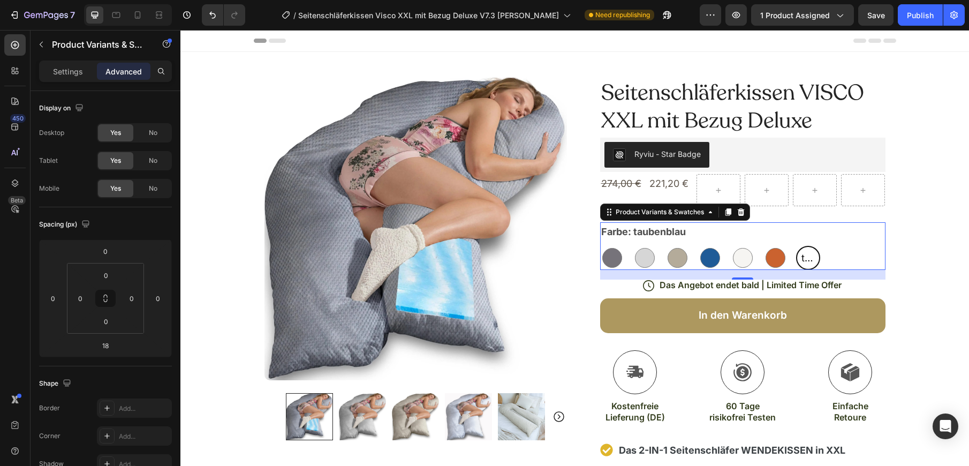
click at [796, 246] on input "taubenblau taubenblau taubenblau" at bounding box center [795, 245] width 1 height 1
click at [840, 249] on div "Grau Grau Silber Silber Leinen-farbig Leinen-farbig Blau Blau Rauchweiß Rauchwe…" at bounding box center [742, 258] width 285 height 24
click at [771, 261] on div at bounding box center [775, 258] width 20 height 20
click at [763, 246] on input "Kupfer Kupfer" at bounding box center [763, 245] width 1 height 1
radio input "true"
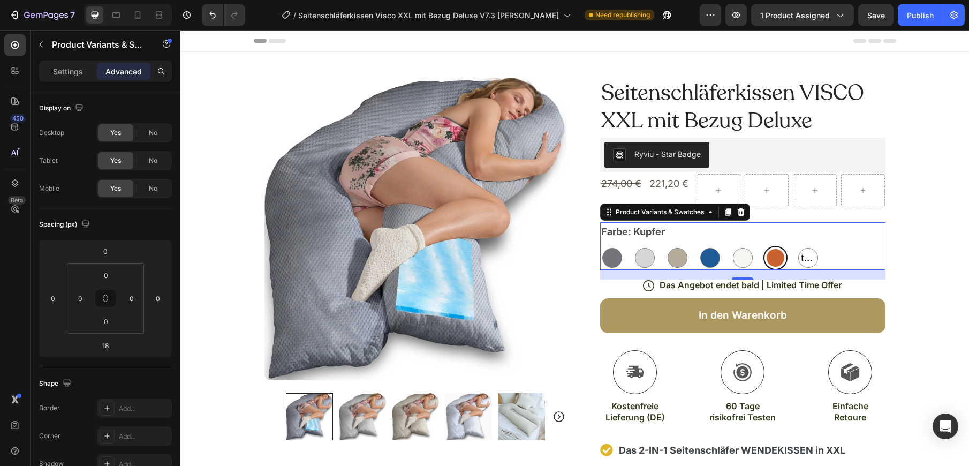
click at [771, 261] on div at bounding box center [775, 258] width 18 height 18
click at [763, 246] on input "Kupfer Kupfer" at bounding box center [763, 245] width 1 height 1
click at [771, 261] on div at bounding box center [775, 258] width 18 height 18
click at [763, 246] on input "Kupfer Kupfer" at bounding box center [763, 245] width 1 height 1
click at [771, 261] on div at bounding box center [775, 258] width 18 height 18
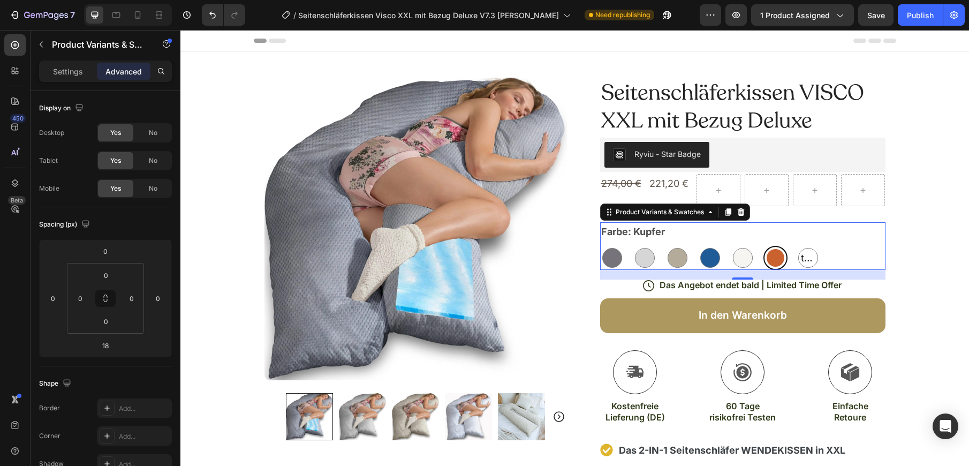
click at [763, 246] on input "Kupfer Kupfer" at bounding box center [763, 245] width 1 height 1
click at [771, 261] on div at bounding box center [775, 258] width 18 height 18
click at [763, 246] on input "Kupfer Kupfer" at bounding box center [763, 245] width 1 height 1
click at [771, 261] on div at bounding box center [775, 258] width 18 height 18
click at [763, 246] on input "Kupfer Kupfer" at bounding box center [763, 245] width 1 height 1
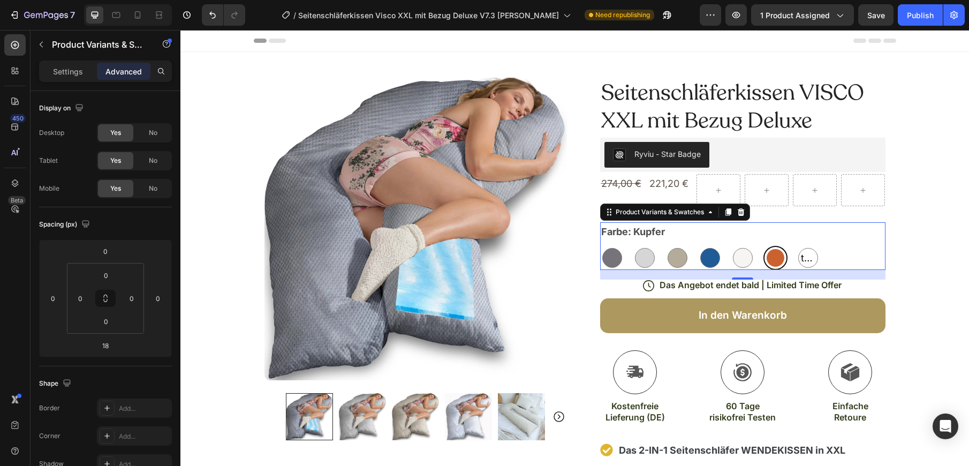
click at [881, 0] on div "Close" at bounding box center [484, 0] width 969 height 0
click at [803, 259] on span "taubenblau" at bounding box center [807, 257] width 19 height 17
click at [796, 246] on input "taubenblau taubenblau taubenblau" at bounding box center [795, 245] width 1 height 1
radio input "true"
click at [701, 213] on div "Product Variants & Swatches" at bounding box center [659, 212] width 93 height 10
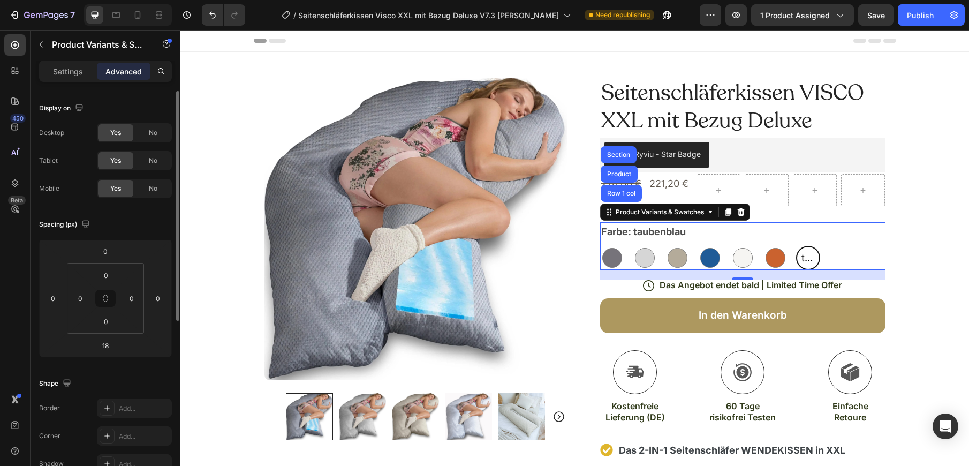
click at [147, 366] on div "Display on Desktop Yes No Tablet Yes No Mobile Yes No" at bounding box center [105, 424] width 133 height 116
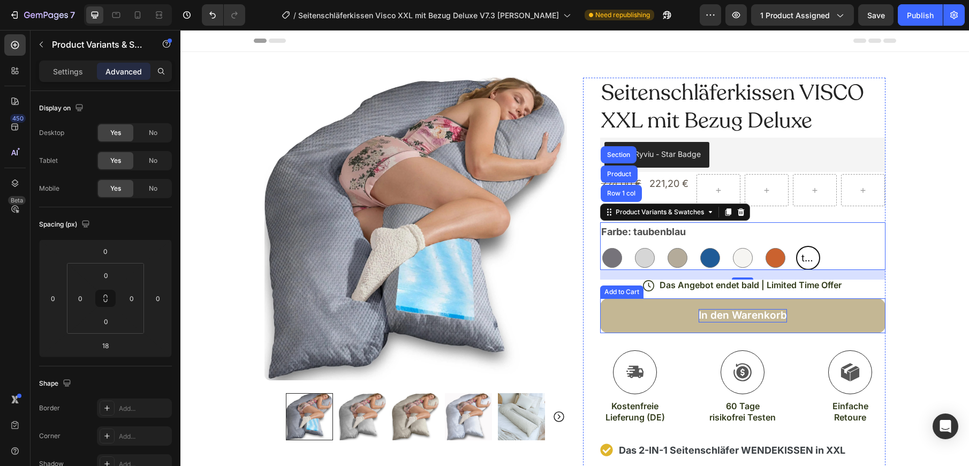
click at [718, 318] on div "In den Warenkorb" at bounding box center [742, 315] width 88 height 13
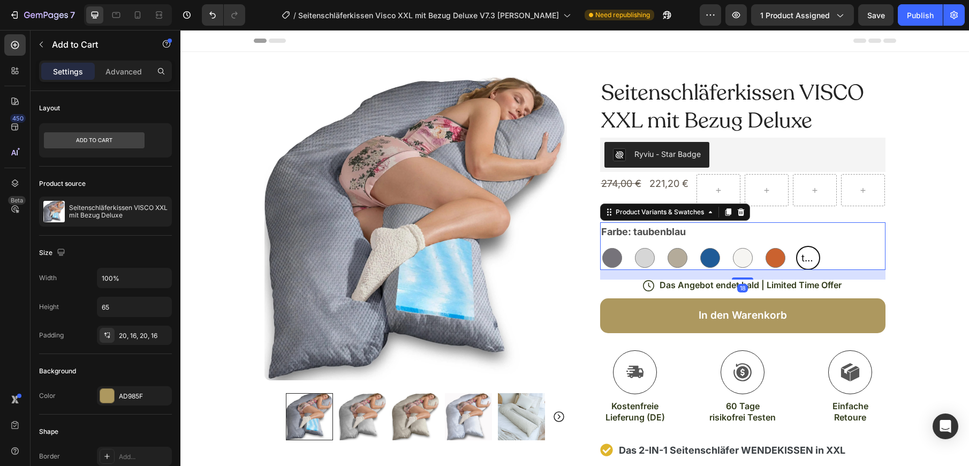
click at [734, 234] on p "Rauchweiß" at bounding box center [743, 234] width 34 height 10
click at [730, 245] on input "Rauchweiß Rauchweiß" at bounding box center [730, 245] width 1 height 1
radio input "true"
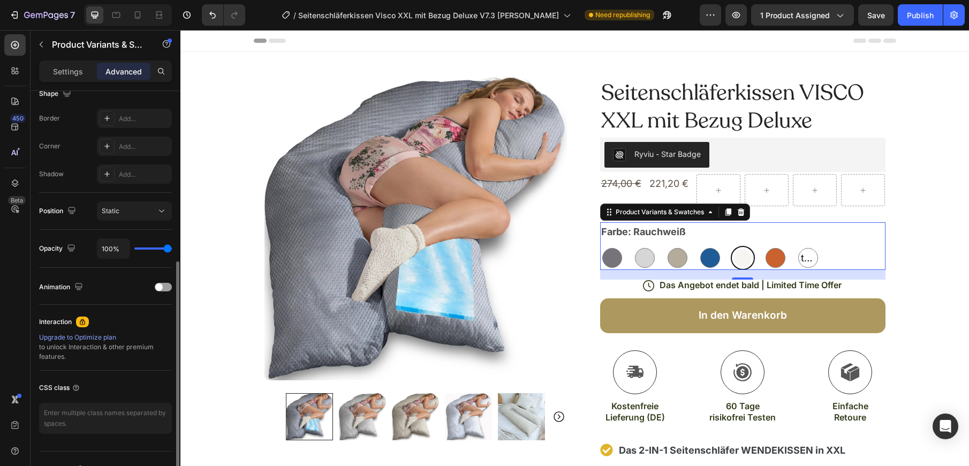
scroll to position [296, 0]
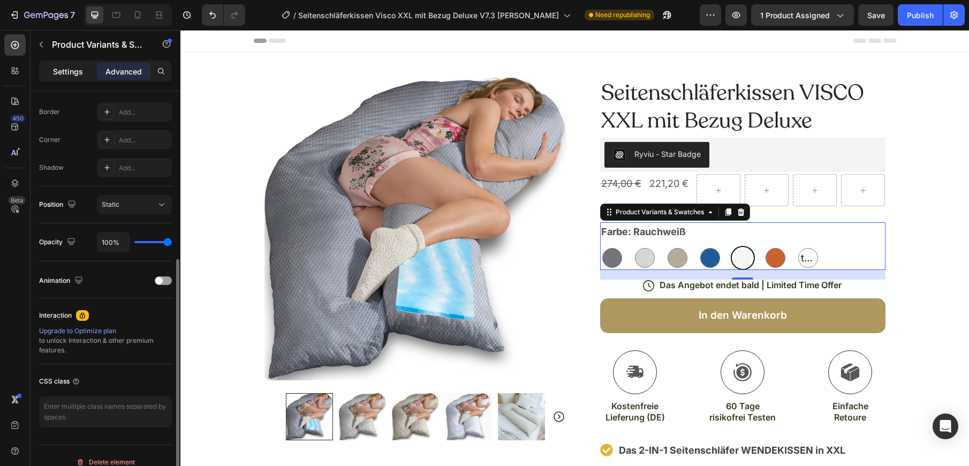
click at [73, 68] on p "Settings" at bounding box center [68, 71] width 30 height 11
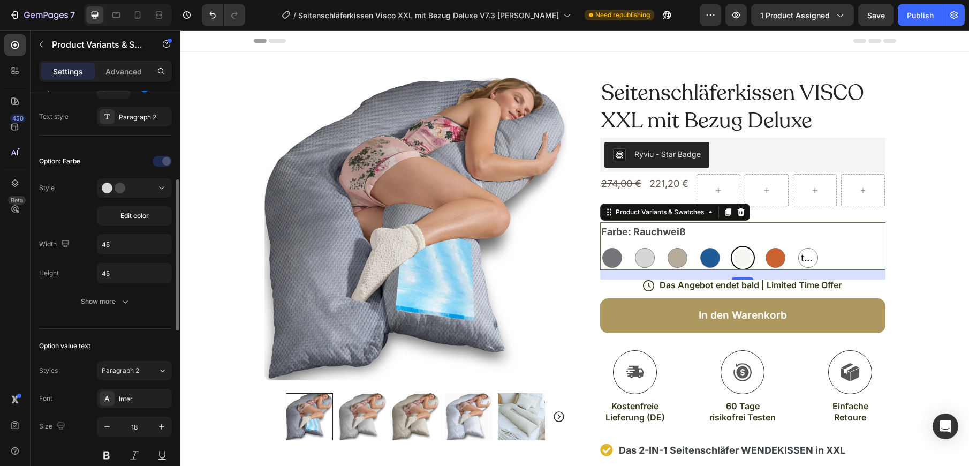
scroll to position [239, 0]
click at [149, 188] on div at bounding box center [134, 188] width 65 height 11
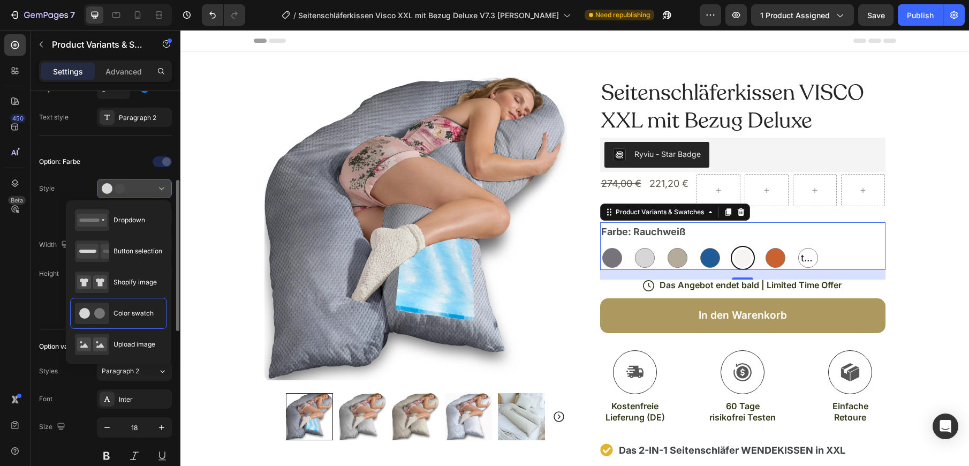
click at [149, 188] on div at bounding box center [134, 188] width 65 height 11
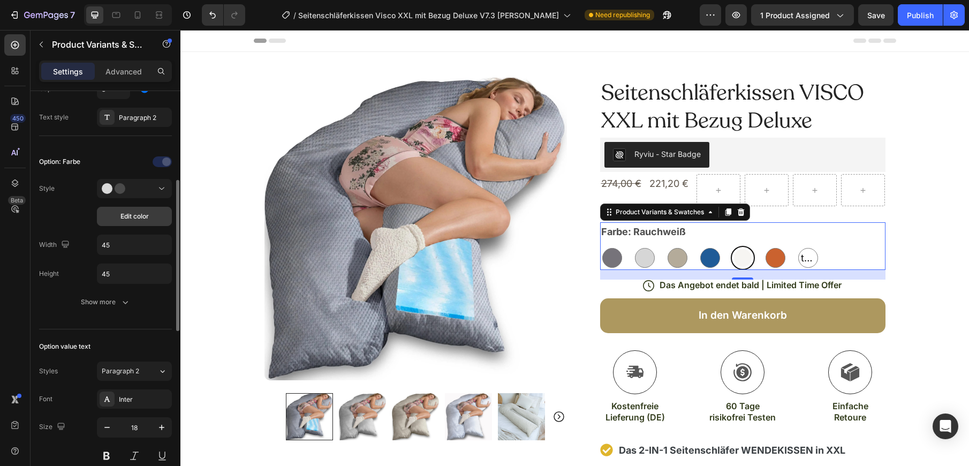
click at [144, 217] on span "Edit color" at bounding box center [134, 216] width 28 height 10
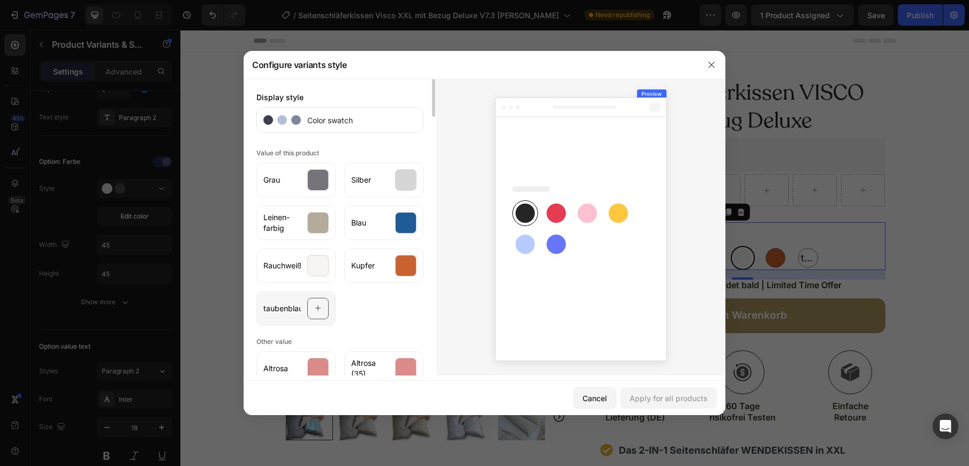
click at [318, 310] on icon at bounding box center [318, 308] width 7 height 20
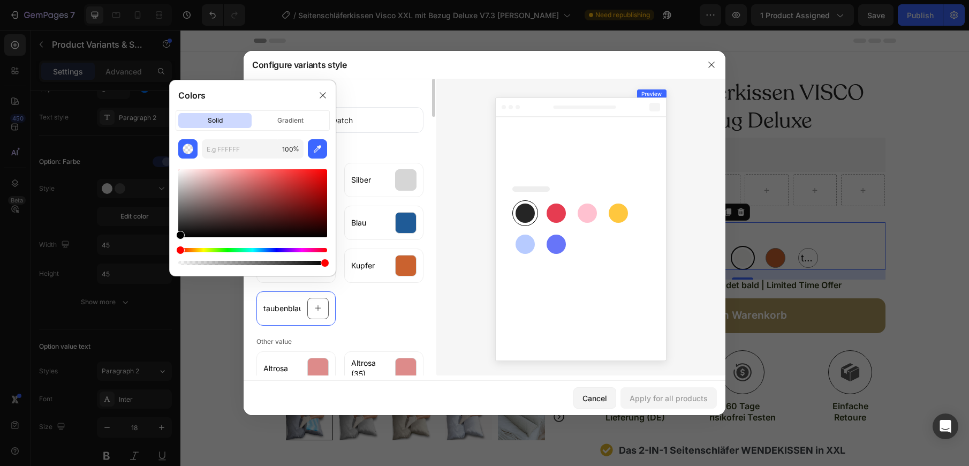
click at [407, 304] on div "Grau Silber Leinen-farbig Blau Rauchweiß Kupfer taubenblau" at bounding box center [339, 241] width 167 height 167
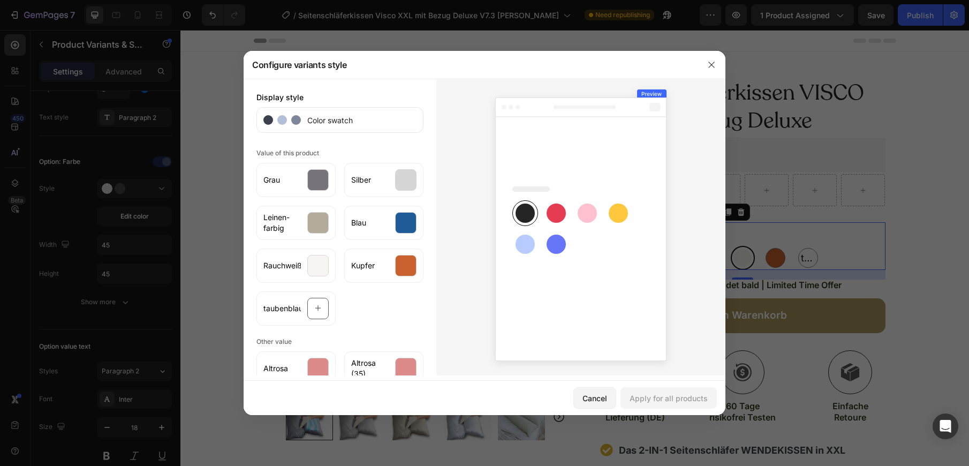
scroll to position [630, 0]
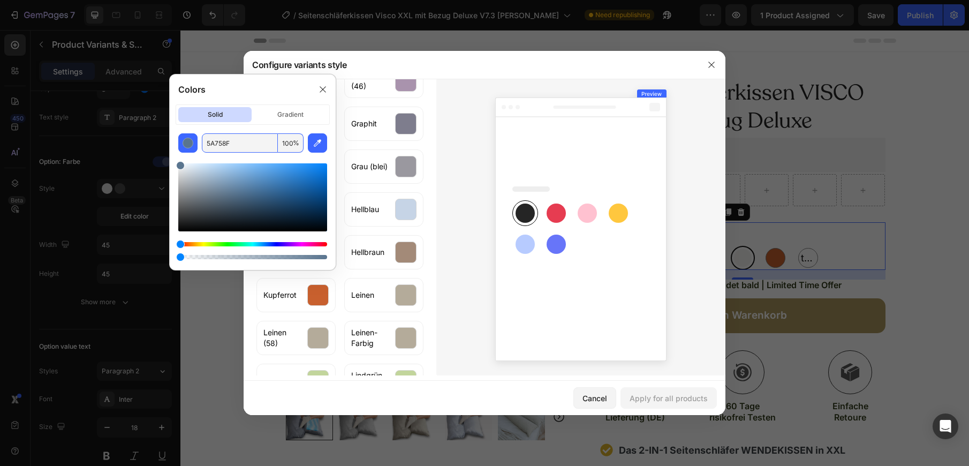
click at [219, 144] on input "5A758F" at bounding box center [240, 142] width 76 height 19
click at [325, 88] on icon at bounding box center [322, 89] width 9 height 9
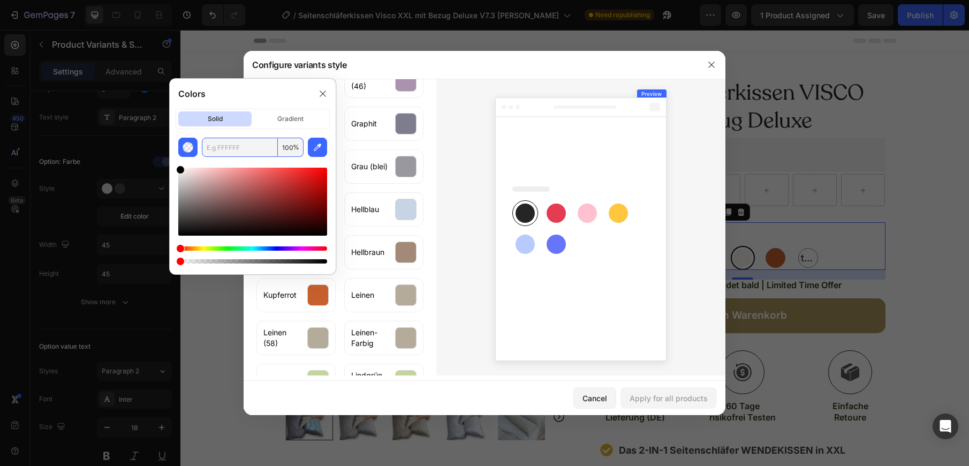
click at [238, 148] on input "text" at bounding box center [240, 147] width 76 height 19
paste input "5A758F"
type input "5A758F"
click at [245, 142] on input "5A758F" at bounding box center [240, 147] width 76 height 19
click at [272, 246] on div at bounding box center [252, 215] width 149 height 100
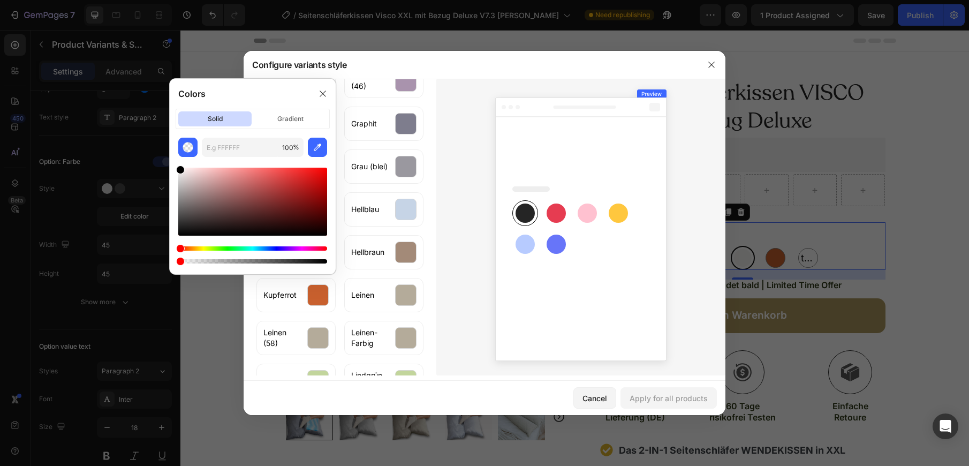
click at [277, 247] on div "Hue" at bounding box center [252, 248] width 149 height 4
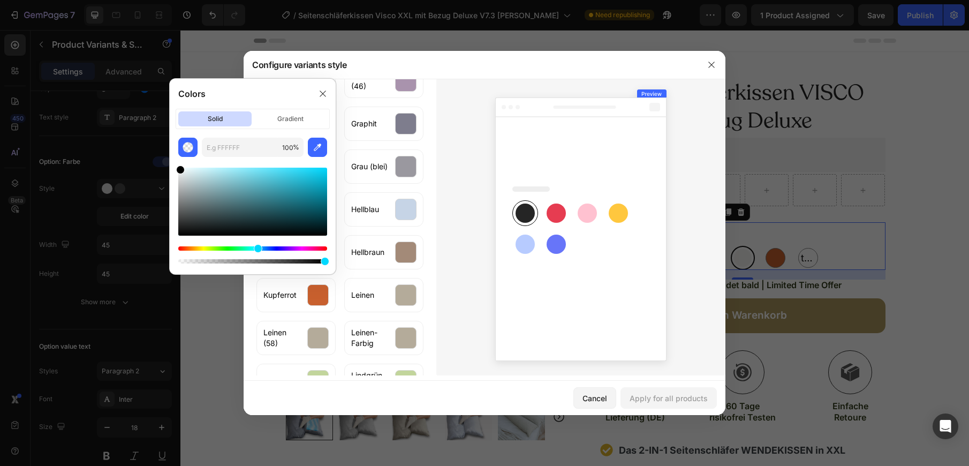
drag, startPoint x: 273, startPoint y: 247, endPoint x: 257, endPoint y: 247, distance: 16.6
click at [257, 247] on div "Hue" at bounding box center [258, 248] width 9 height 9
click at [242, 147] on input "text" at bounding box center [240, 147] width 76 height 19
paste input "5A758F"
type input "5A758F"
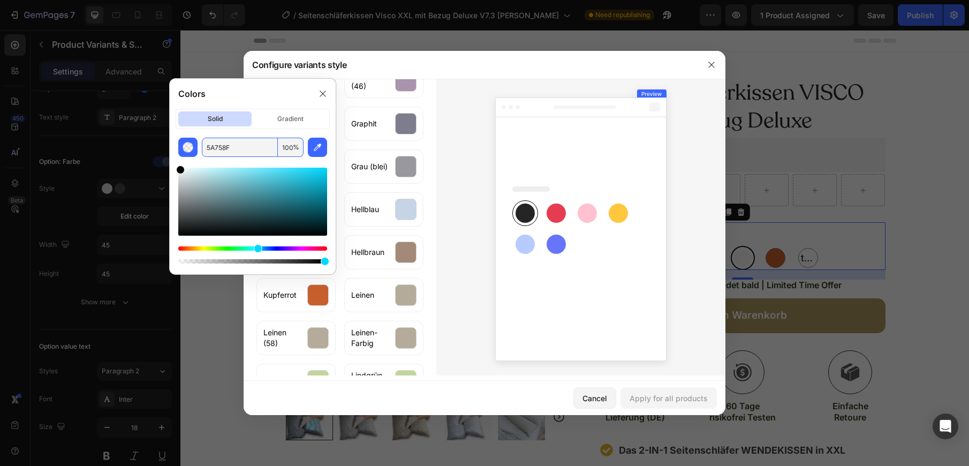
click at [293, 148] on span "%" at bounding box center [296, 147] width 6 height 10
click at [226, 145] on input "text" at bounding box center [240, 147] width 76 height 19
click at [315, 150] on icon "button" at bounding box center [317, 147] width 11 height 11
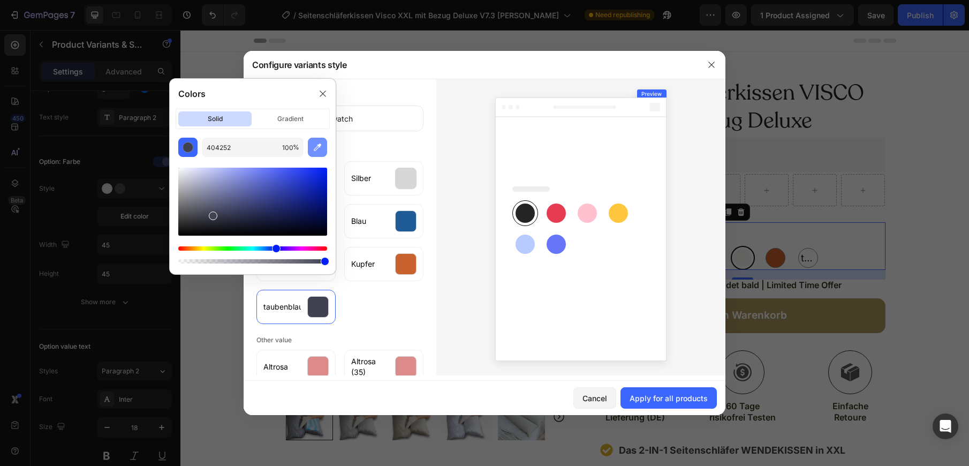
click at [316, 147] on icon "button" at bounding box center [317, 146] width 7 height 7
type input "BBCCE4"
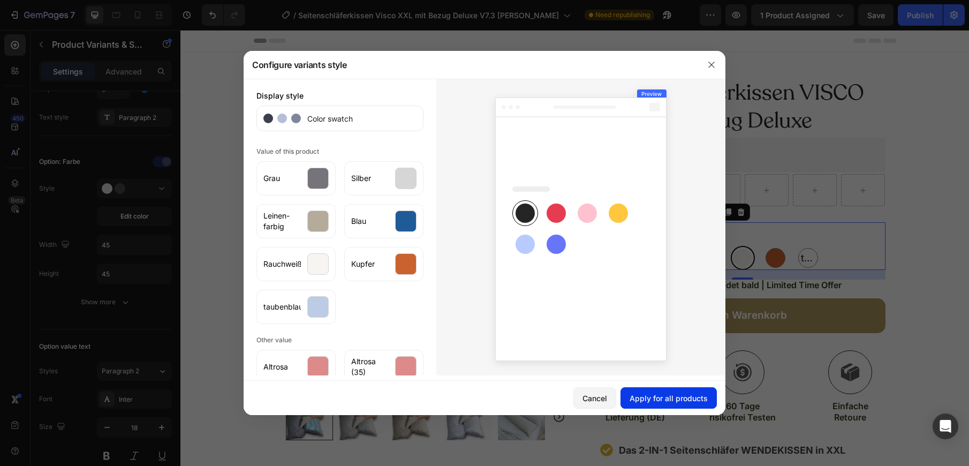
click at [671, 401] on div "Apply for all products" at bounding box center [668, 397] width 78 height 11
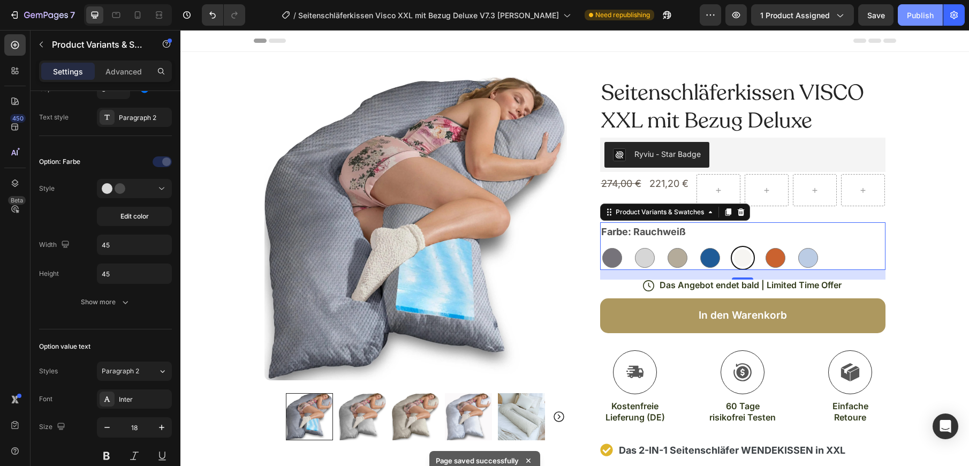
click at [924, 11] on div "Publish" at bounding box center [920, 15] width 27 height 11
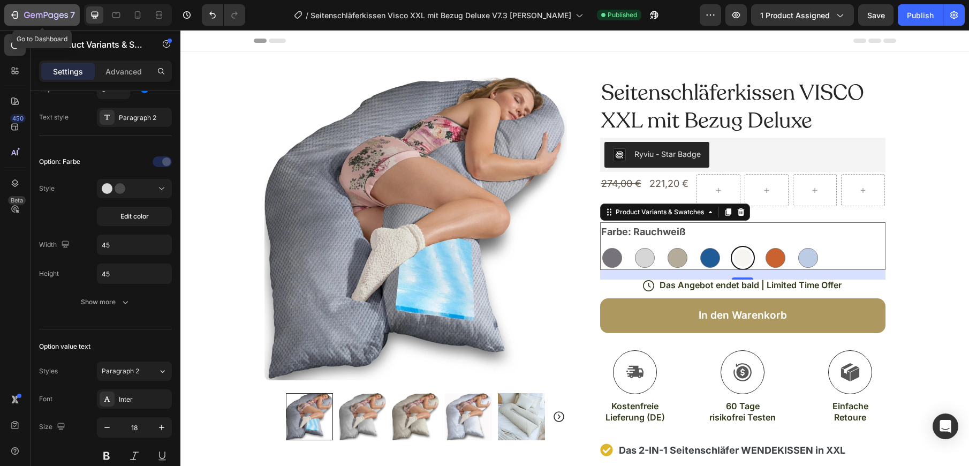
click at [56, 17] on icon "button" at bounding box center [56, 16] width 5 height 7
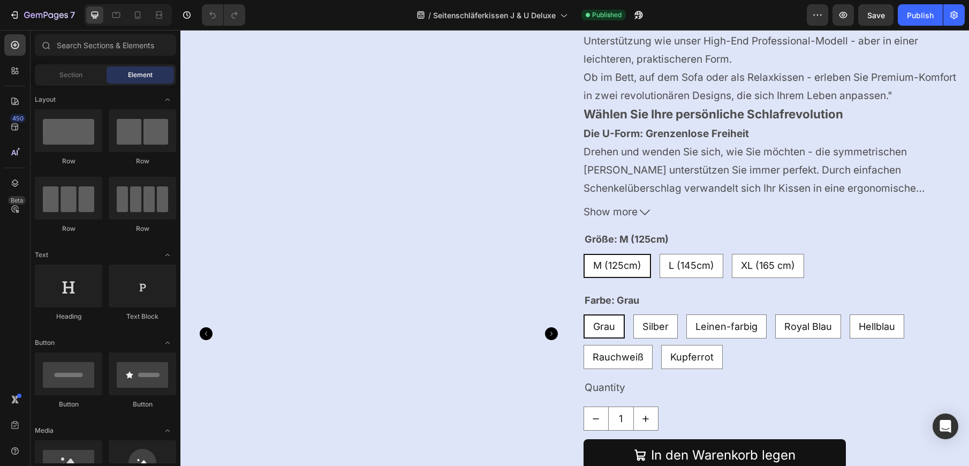
scroll to position [5282, 0]
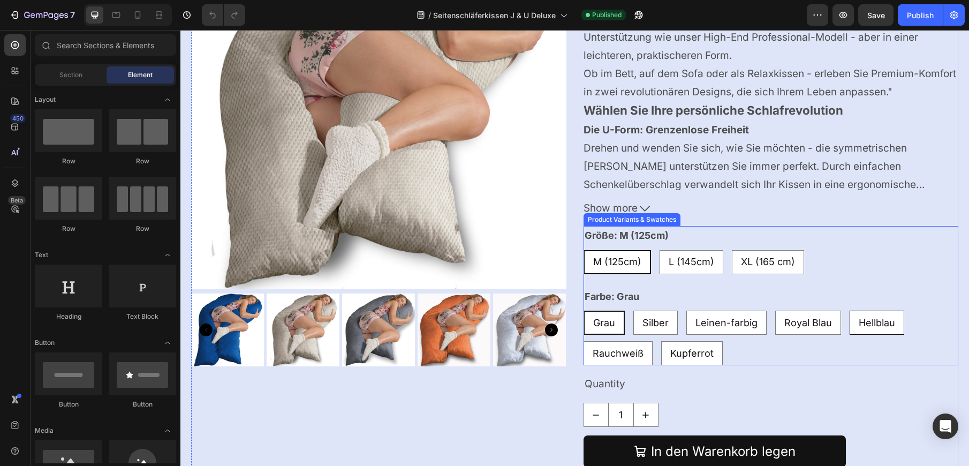
click at [880, 327] on span "Hellblau" at bounding box center [876, 322] width 36 height 11
click at [849, 310] on input "Hellblau Hellblau Hellblau" at bounding box center [849, 310] width 1 height 1
radio input "true"
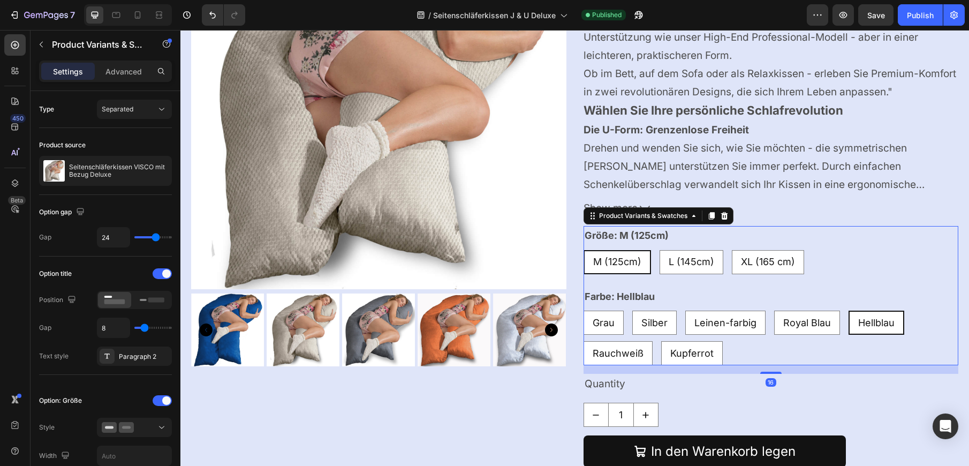
click at [879, 324] on span "Hellblau" at bounding box center [876, 322] width 36 height 11
click at [848, 310] on input "Hellblau Hellblau Hellblau" at bounding box center [848, 310] width 1 height 1
click at [879, 324] on span "Hellblau" at bounding box center [876, 322] width 36 height 11
click at [848, 310] on input "Hellblau Hellblau Hellblau" at bounding box center [848, 310] width 1 height 1
click at [699, 271] on div "L (145cm)" at bounding box center [691, 262] width 63 height 26
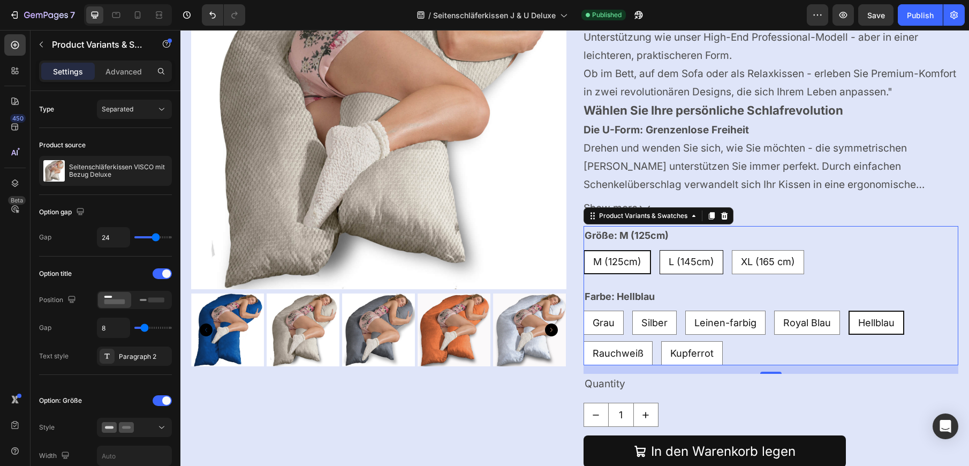
click at [659, 250] on input "L (145cm) L (145cm) L (145cm)" at bounding box center [659, 249] width 1 height 1
radio input "true"
click at [865, 326] on span "Hellblau" at bounding box center [876, 322] width 36 height 11
click at [848, 310] on input "Hellblau Hellblau Hellblau" at bounding box center [848, 310] width 1 height 1
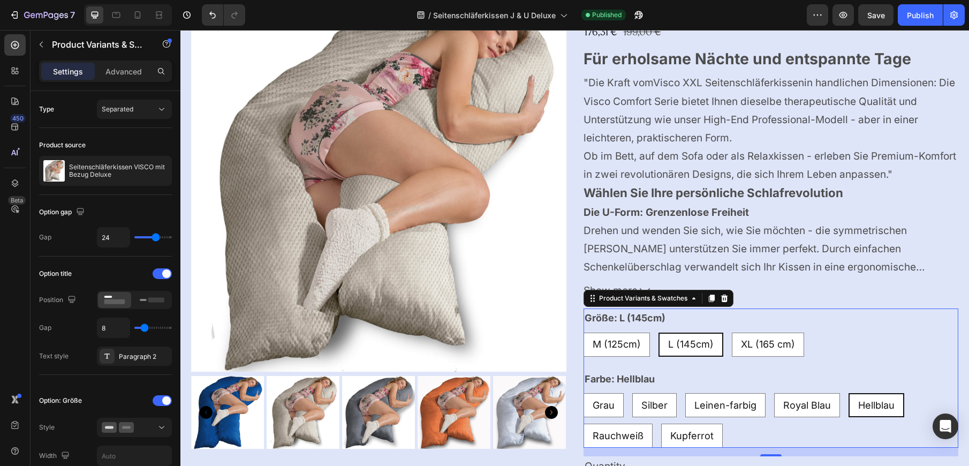
scroll to position [5200, 0]
click at [648, 399] on span "Silber" at bounding box center [654, 404] width 26 height 11
click at [632, 392] on input "Silber Silber Silber" at bounding box center [631, 392] width 1 height 1
radio input "true"
click at [729, 400] on span "Leinen-farbig" at bounding box center [726, 404] width 62 height 11
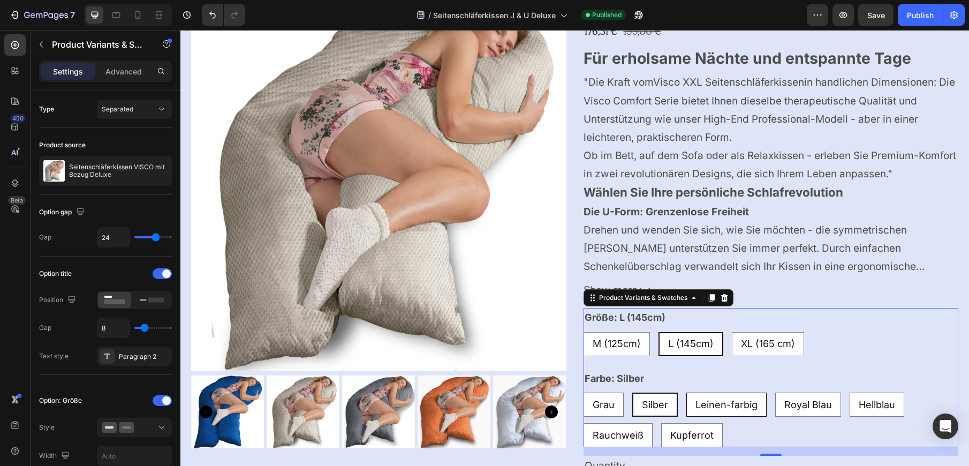
click at [686, 392] on input "Leinen-farbig Leinen-farbig Leinen-farbig" at bounding box center [686, 392] width 1 height 1
radio input "true"
